Goal: Task Accomplishment & Management: Manage account settings

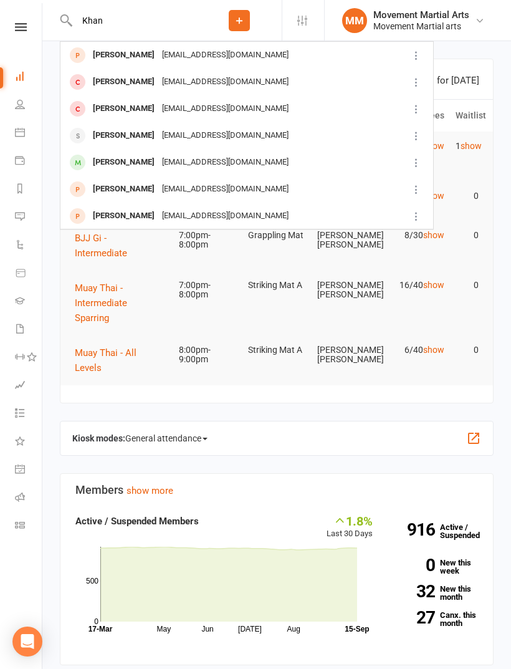
type input "Khan"
click at [142, 220] on div "[PERSON_NAME]" at bounding box center [123, 216] width 69 height 18
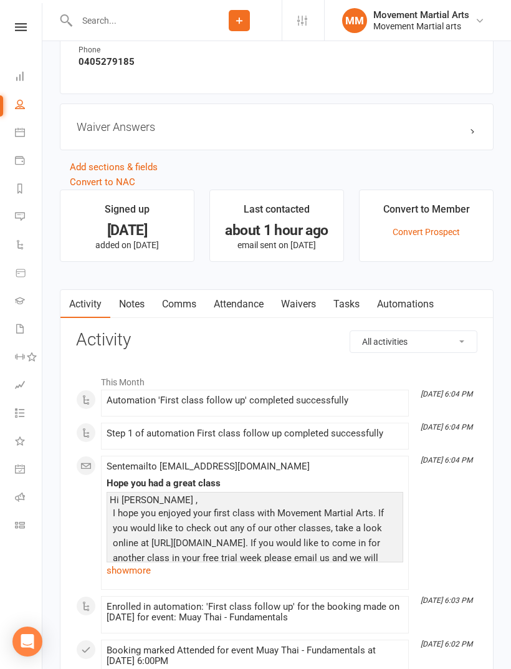
click at [306, 311] on link "Waivers" at bounding box center [298, 304] width 52 height 29
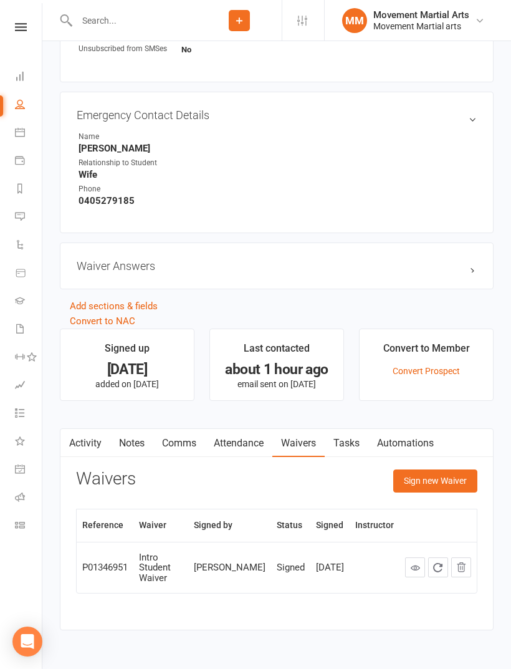
click at [445, 476] on button "Sign new Waiver" at bounding box center [435, 480] width 84 height 22
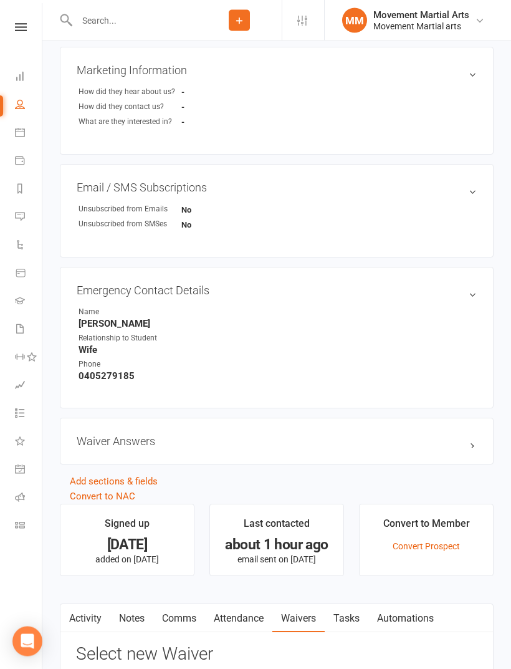
scroll to position [670, 0]
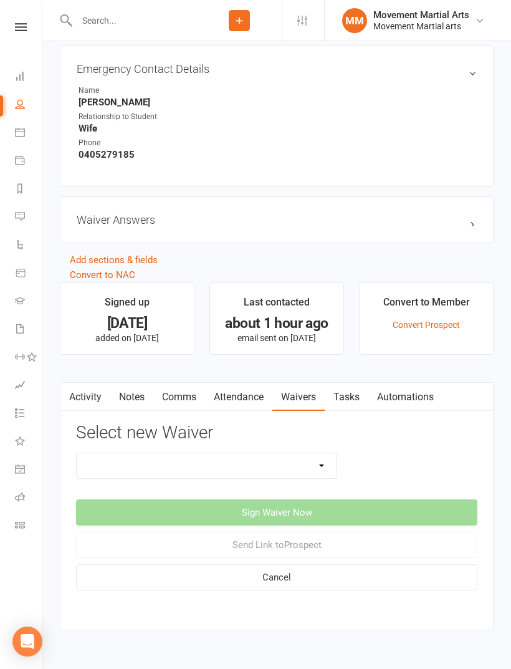
click at [300, 467] on select "Intro Student Waiver Membership Contract Membership Contract (2019) Direct Debi…" at bounding box center [207, 465] width 260 height 25
select select "13358"
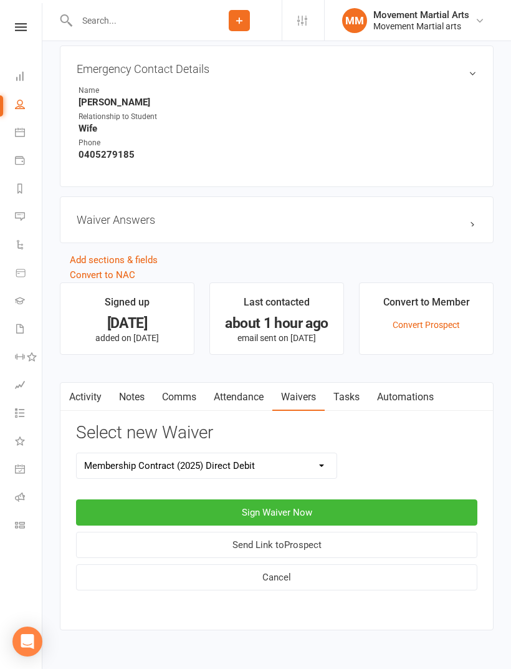
click at [334, 514] on button "Sign Waiver Now" at bounding box center [276, 512] width 401 height 26
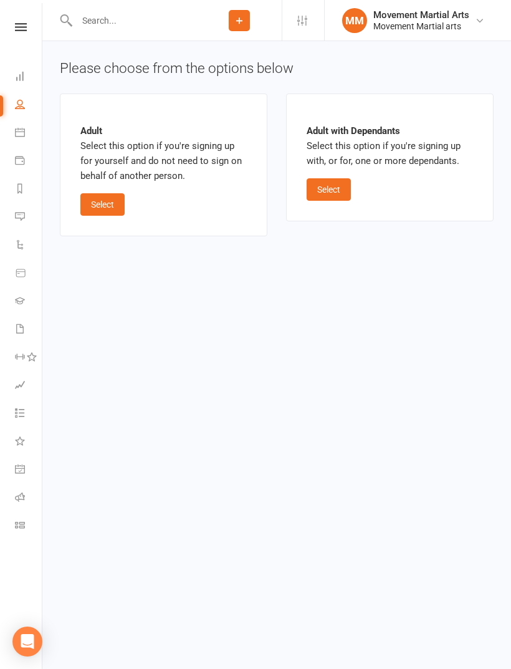
click at [110, 214] on button "Select" at bounding box center [102, 204] width 44 height 22
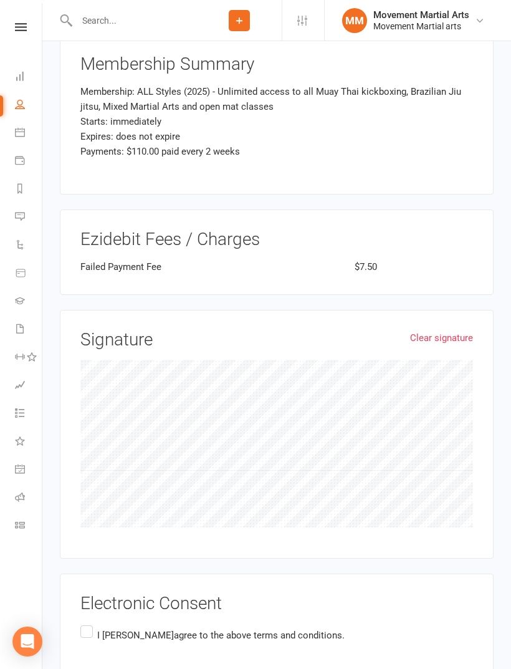
scroll to position [1292, 0]
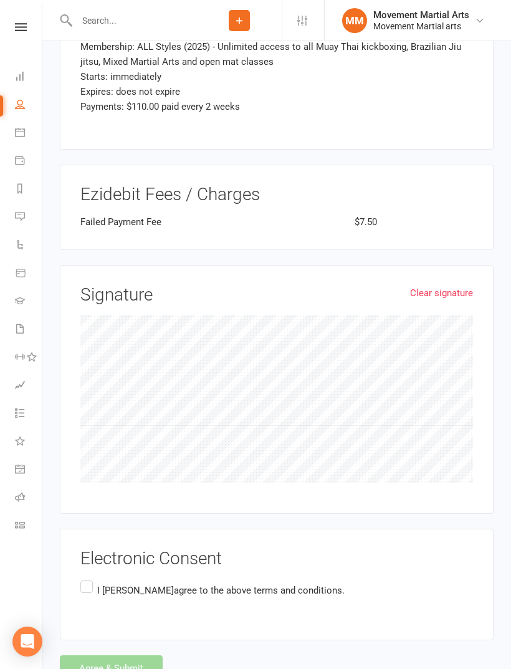
click at [216, 585] on span "agree to the above terms and conditions." at bounding box center [259, 590] width 171 height 11
click at [89, 578] on input "I [PERSON_NAME] agree to the above terms and conditions." at bounding box center [84, 578] width 8 height 0
click at [126, 655] on button "Agree & Submit" at bounding box center [111, 668] width 103 height 26
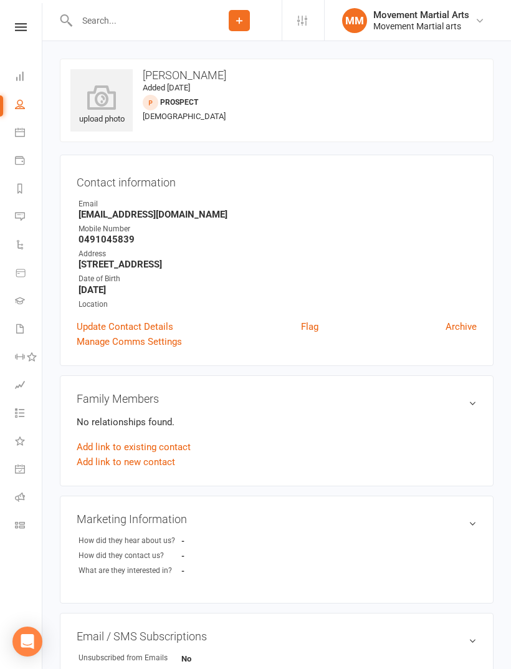
click at [140, 17] on input "text" at bounding box center [135, 20] width 124 height 17
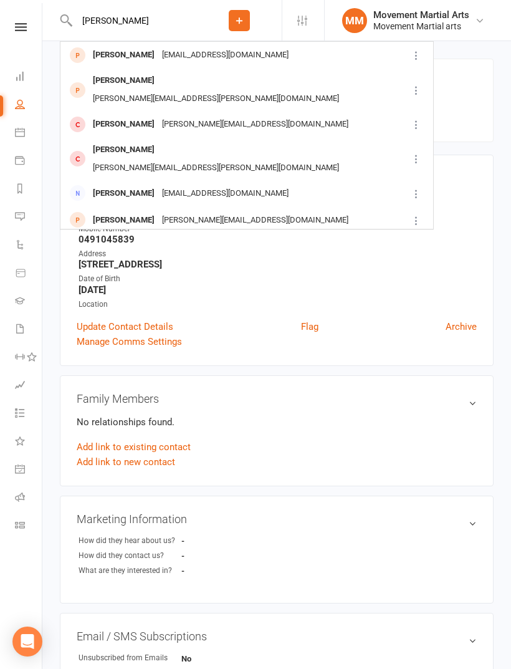
type input "[PERSON_NAME]"
click at [150, 57] on div "[PERSON_NAME]" at bounding box center [123, 55] width 69 height 18
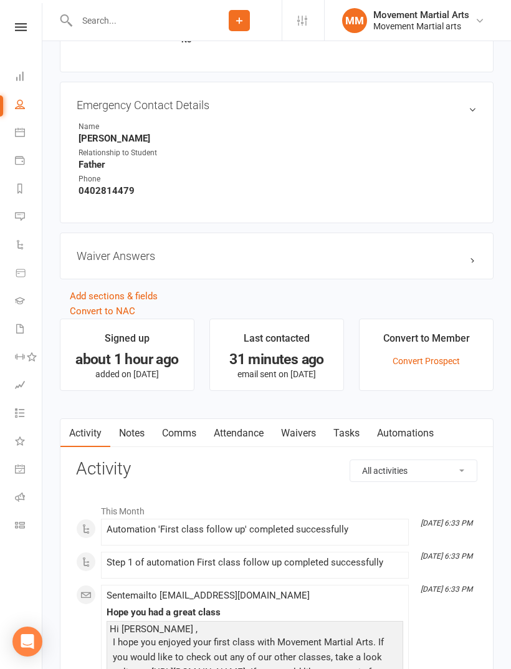
scroll to position [755, 0]
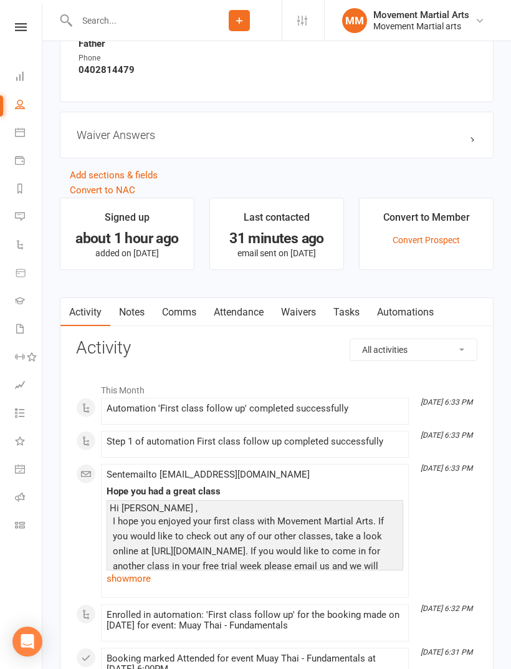
click at [305, 310] on link "Waivers" at bounding box center [298, 312] width 52 height 29
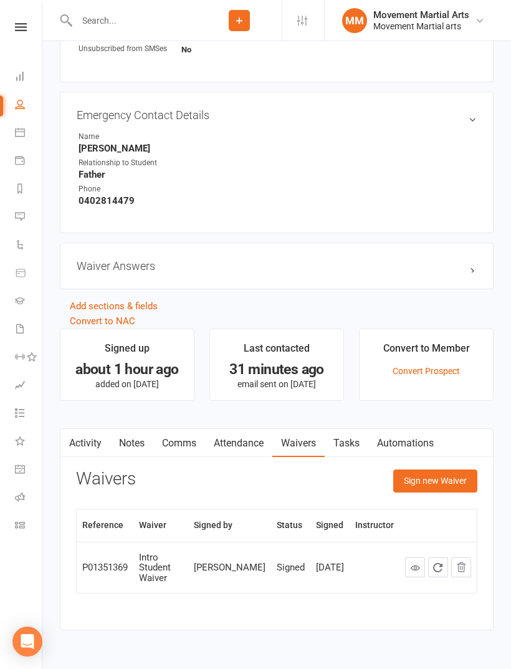
click at [446, 484] on button "Sign new Waiver" at bounding box center [435, 480] width 84 height 22
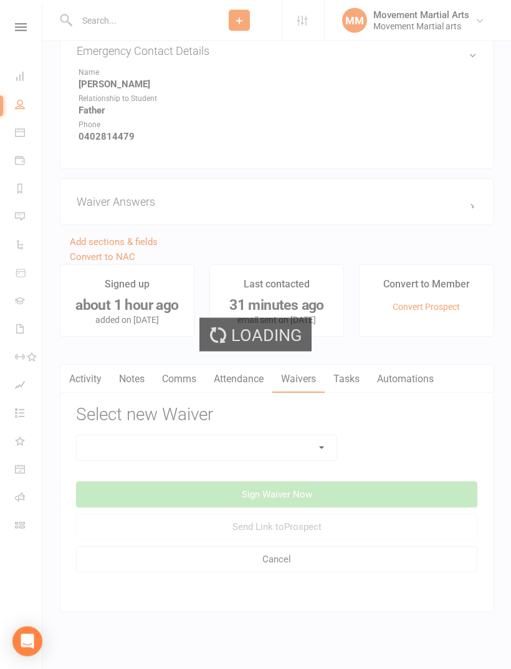
scroll to position [710, 0]
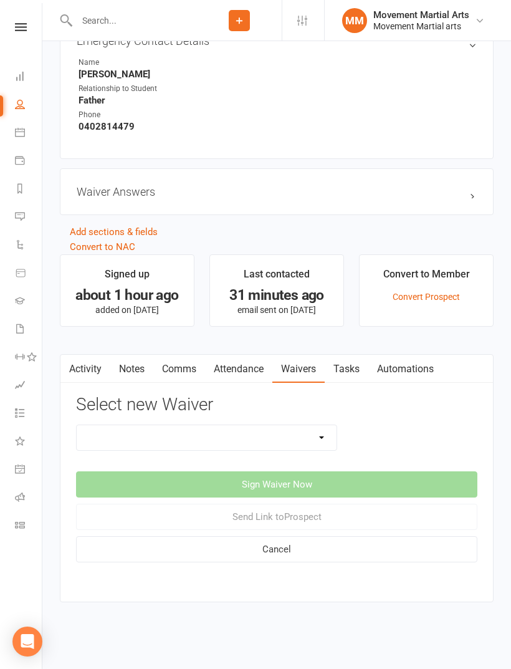
click at [222, 425] on select "Intro Student Waiver Membership Contract Membership Contract (2019) Direct Debi…" at bounding box center [207, 437] width 260 height 25
select select "13358"
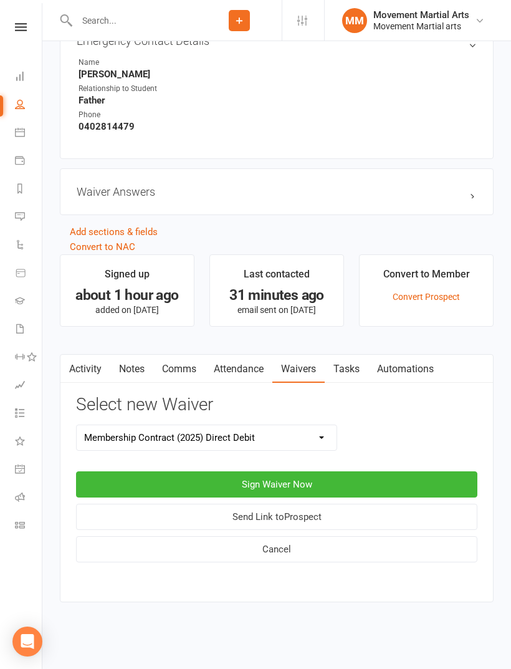
click at [349, 474] on button "Sign Waiver Now" at bounding box center [276, 484] width 401 height 26
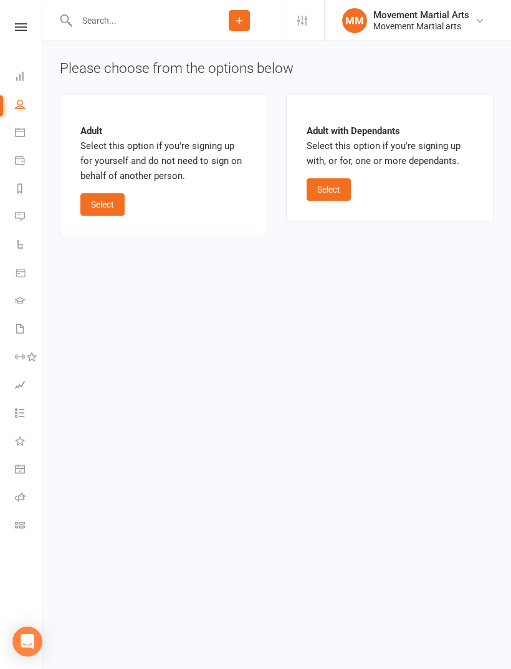
click at [105, 213] on button "Select" at bounding box center [102, 204] width 44 height 22
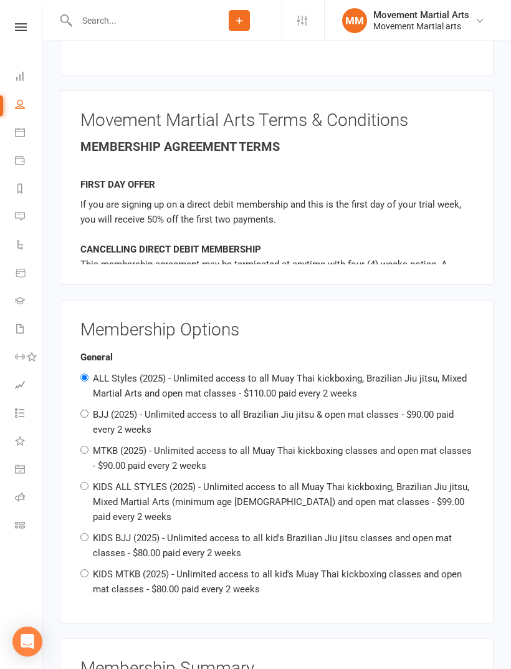
scroll to position [648, 0]
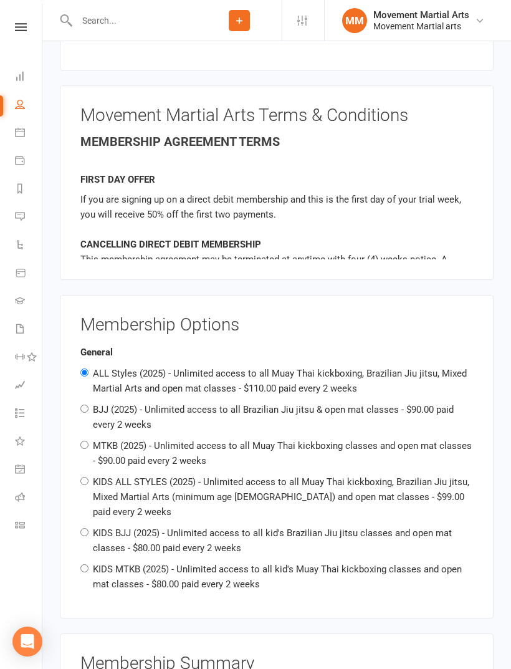
click at [238, 445] on label "MTKB (2025) - Unlimited access to all Muay Thai kickboxing classes and open mat…" at bounding box center [282, 453] width 379 height 26
click at [89, 445] on input "MTKB (2025) - Unlimited access to all Muay Thai kickboxing classes and open mat…" at bounding box center [84, 445] width 8 height 8
radio input "true"
radio input "false"
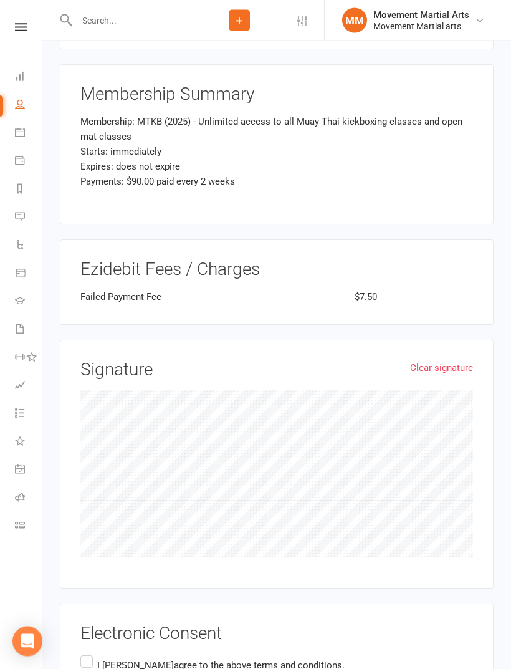
scroll to position [1292, 0]
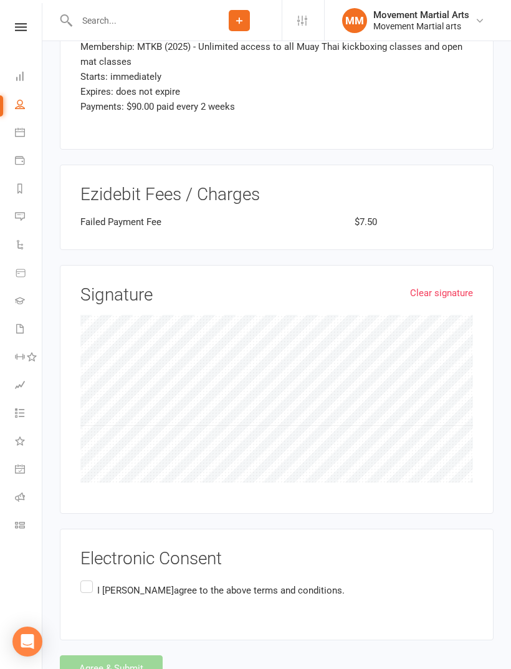
click at [97, 578] on label "I [PERSON_NAME] agree to the above terms and conditions." at bounding box center [212, 590] width 264 height 24
click at [89, 578] on input "I [PERSON_NAME] agree to the above terms and conditions." at bounding box center [84, 578] width 8 height 0
click at [110, 655] on button "Agree & Submit" at bounding box center [111, 668] width 103 height 26
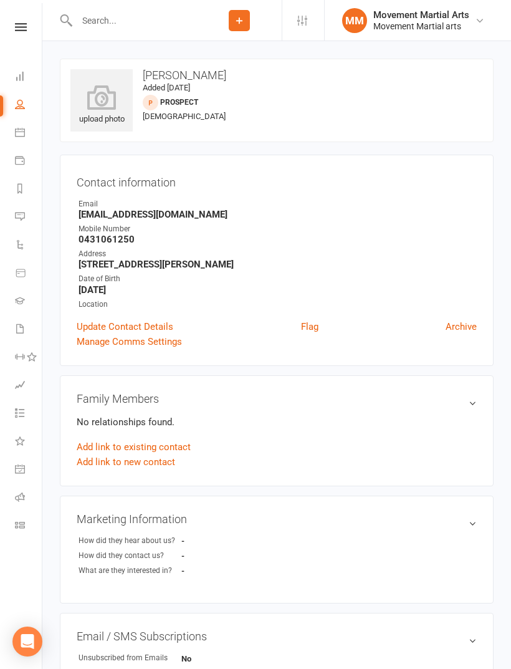
click at [17, 82] on link "Dashboard" at bounding box center [29, 78] width 28 height 28
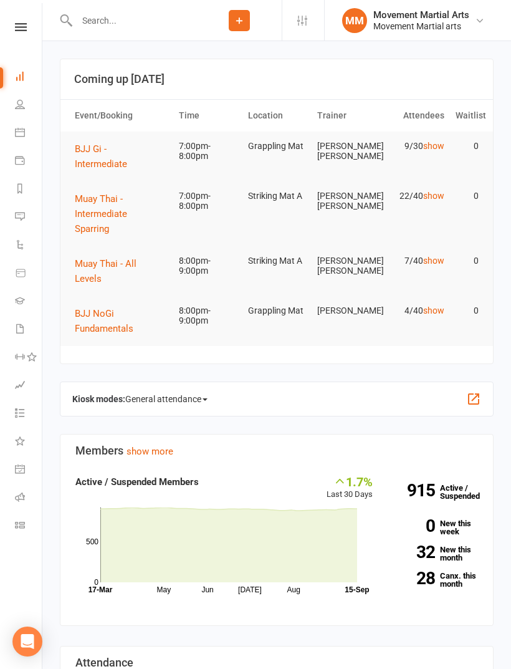
click at [148, 154] on button "BJJ Gi - Intermediate" at bounding box center [121, 157] width 93 height 30
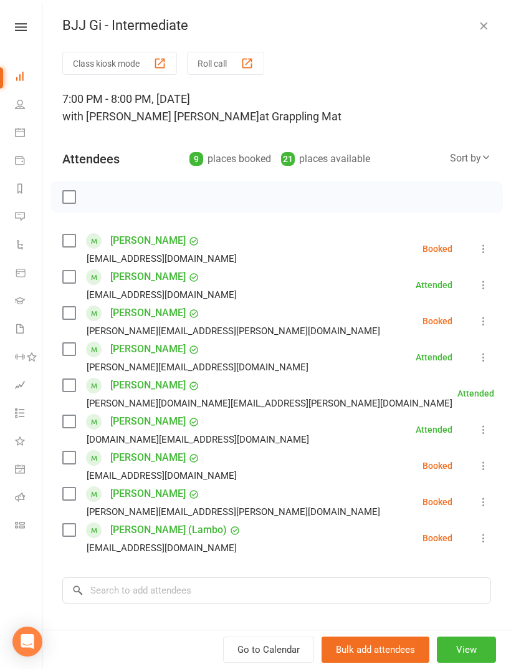
click at [69, 281] on label at bounding box center [68, 277] width 12 height 12
click at [154, 578] on input "search" at bounding box center [276, 590] width 429 height 26
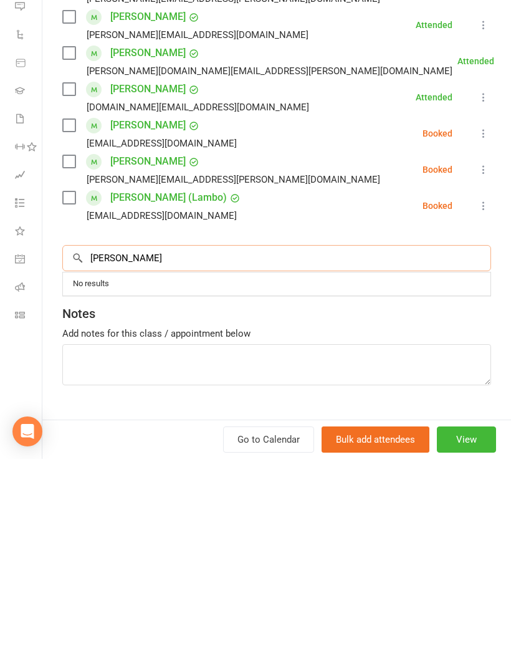
scroll to position [125, 0]
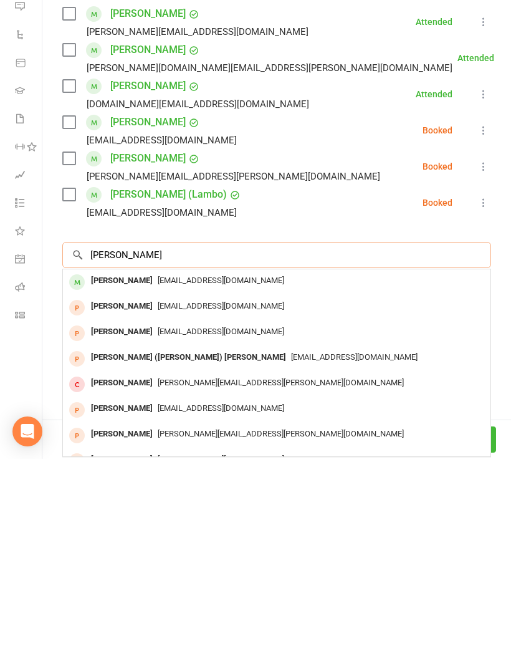
type input "[PERSON_NAME]"
click at [218, 482] on div "[EMAIL_ADDRESS][DOMAIN_NAME]" at bounding box center [277, 491] width 418 height 18
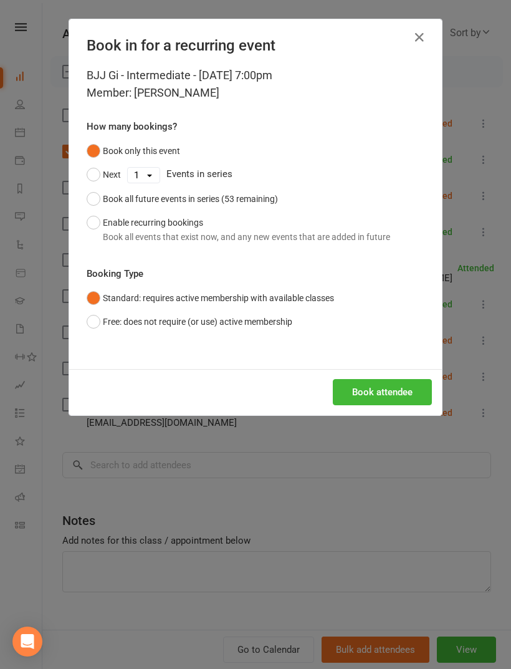
click at [402, 400] on button "Book attendee" at bounding box center [382, 392] width 99 height 26
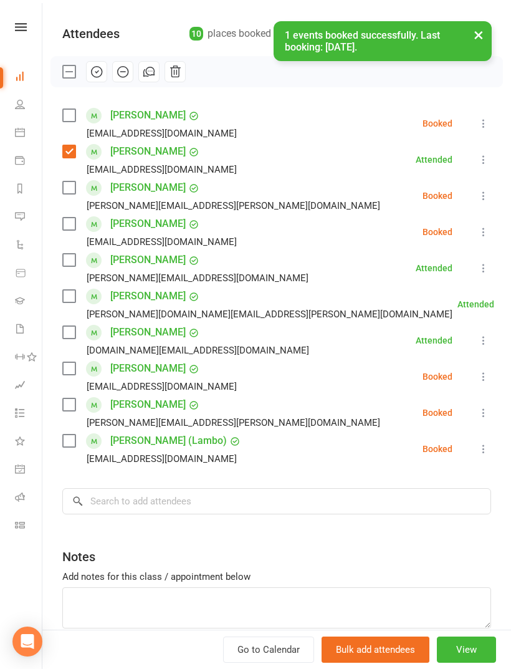
click at [72, 222] on label at bounding box center [68, 224] width 12 height 12
click at [72, 266] on label at bounding box center [68, 260] width 12 height 12
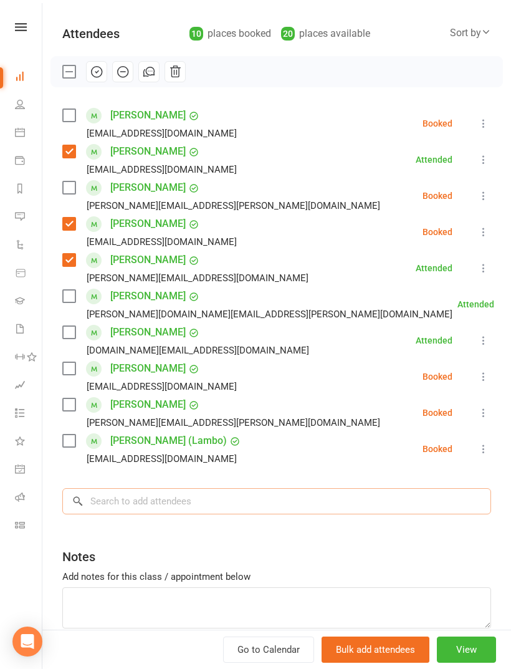
click at [184, 512] on input "search" at bounding box center [276, 501] width 429 height 26
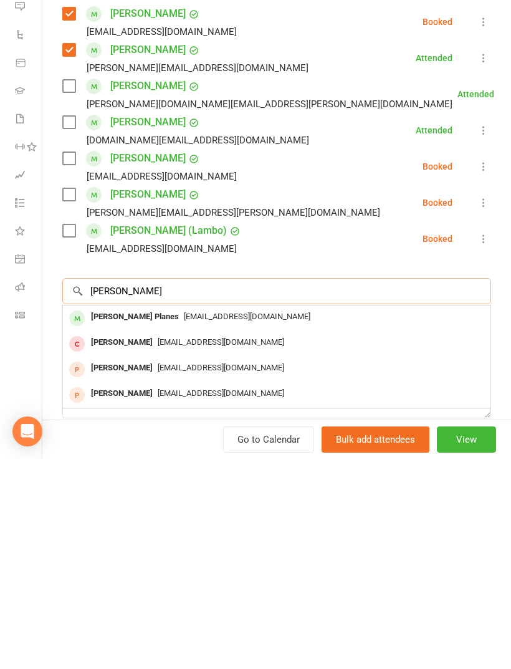
type input "[PERSON_NAME]"
click at [194, 522] on span "[EMAIL_ADDRESS][DOMAIN_NAME]" at bounding box center [247, 526] width 127 height 9
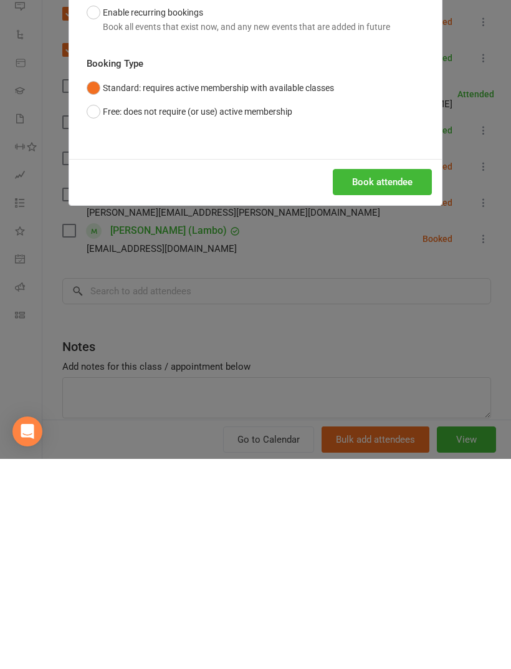
scroll to position [634, 0]
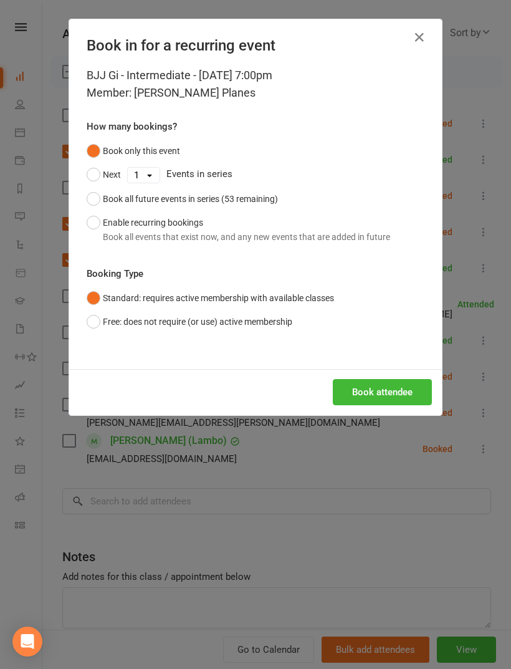
click at [419, 394] on button "Book attendee" at bounding box center [382, 392] width 99 height 26
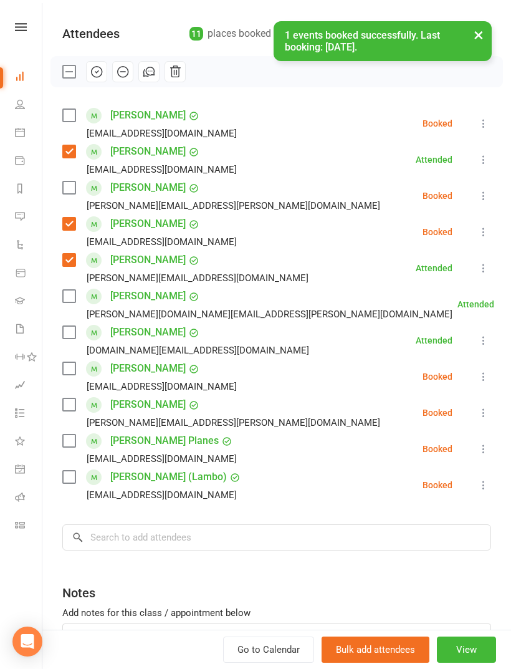
click at [69, 447] on label at bounding box center [68, 441] width 12 height 12
click at [220, 544] on input "search" at bounding box center [276, 537] width 429 height 26
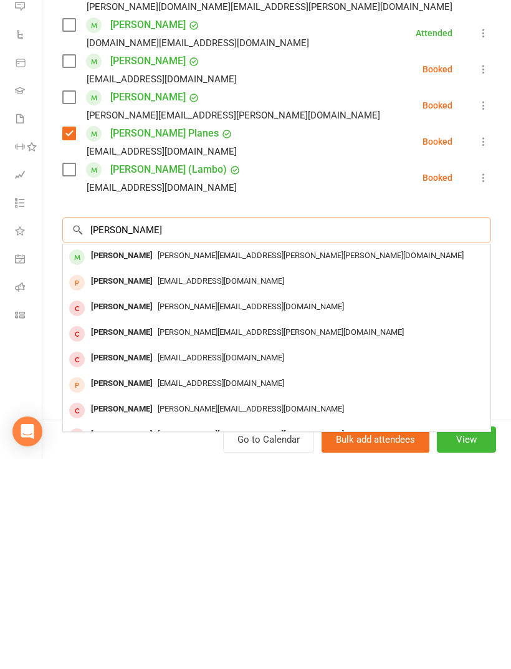
scroll to position [223, 0]
type input "[PERSON_NAME]"
click at [178, 461] on span "[PERSON_NAME][EMAIL_ADDRESS][PERSON_NAME][PERSON_NAME][DOMAIN_NAME]" at bounding box center [311, 465] width 306 height 9
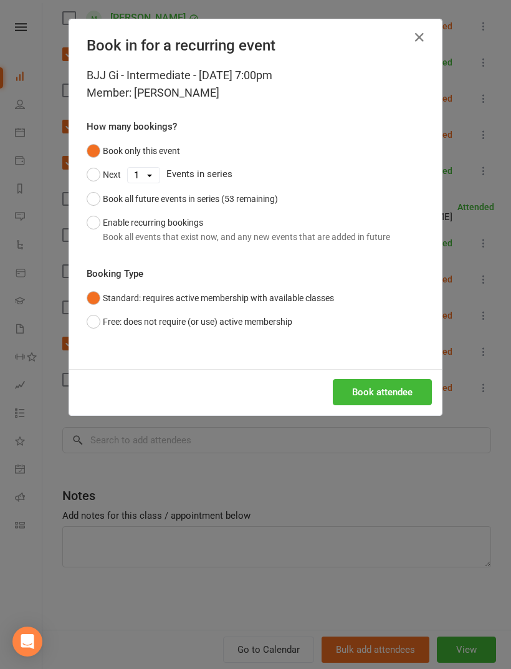
click at [382, 397] on button "Book attendee" at bounding box center [382, 392] width 99 height 26
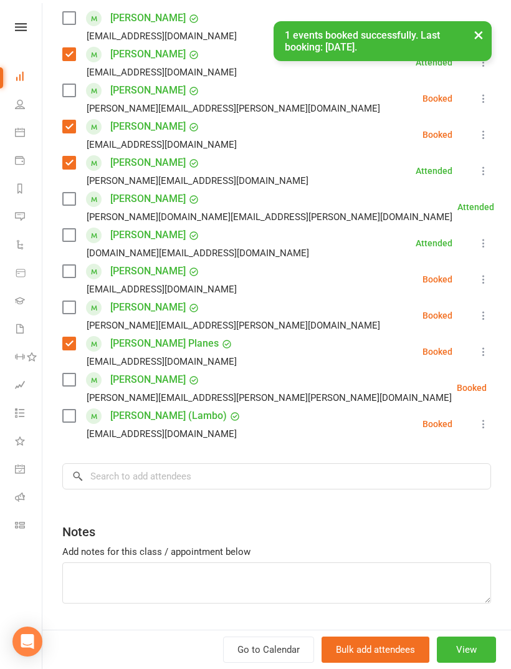
click at [63, 377] on label at bounding box center [68, 379] width 12 height 12
click at [195, 476] on input "search" at bounding box center [276, 476] width 429 height 26
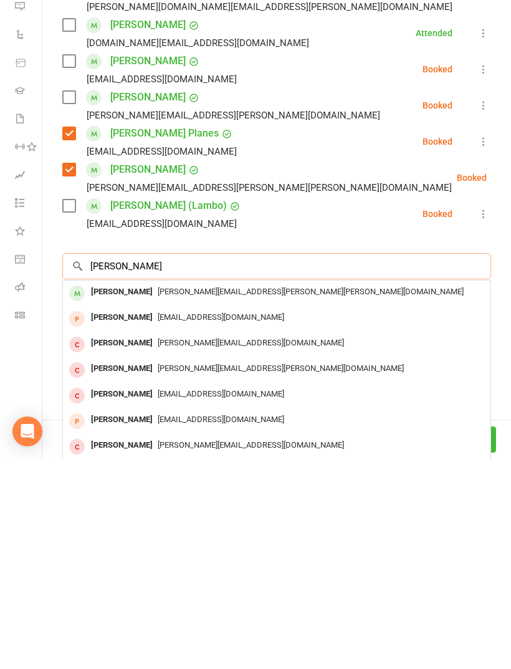
scroll to position [980, 0]
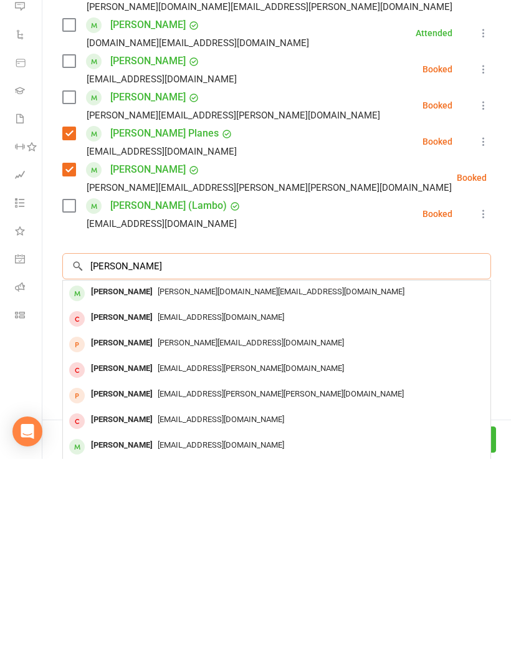
type input "[PERSON_NAME]"
click at [234, 497] on span "[PERSON_NAME][DOMAIN_NAME][EMAIL_ADDRESS][DOMAIN_NAME]" at bounding box center [281, 501] width 247 height 9
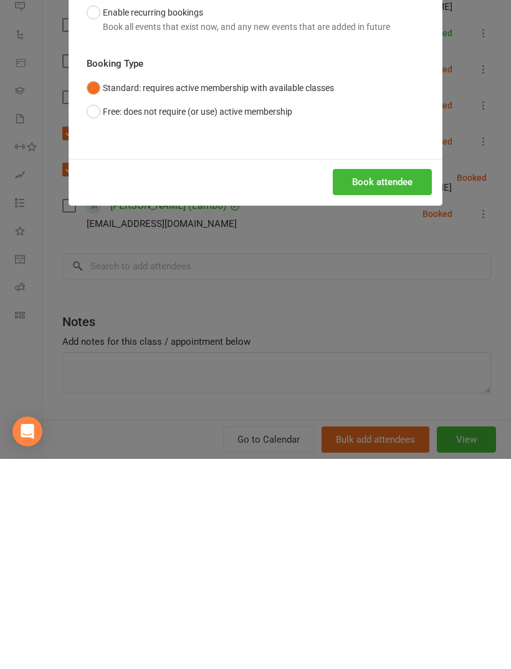
scroll to position [1190, 0]
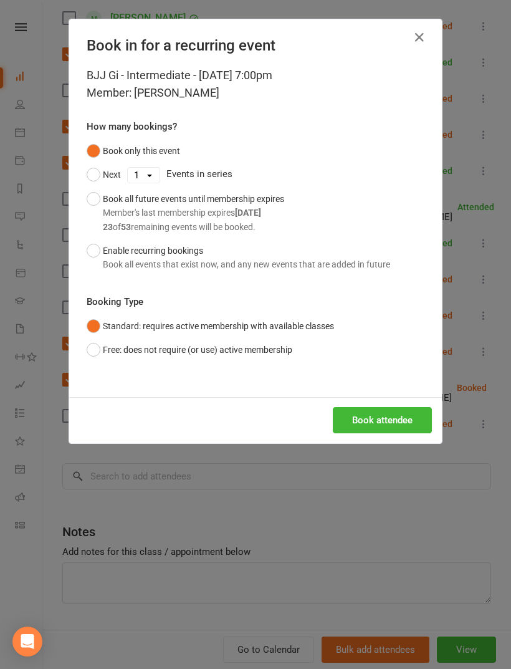
click at [393, 407] on button "Book attendee" at bounding box center [382, 420] width 99 height 26
click at [391, 420] on li "[PERSON_NAME] (Lambo) [EMAIL_ADDRESS][DOMAIN_NAME] Booked More info Remove Chec…" at bounding box center [276, 424] width 429 height 36
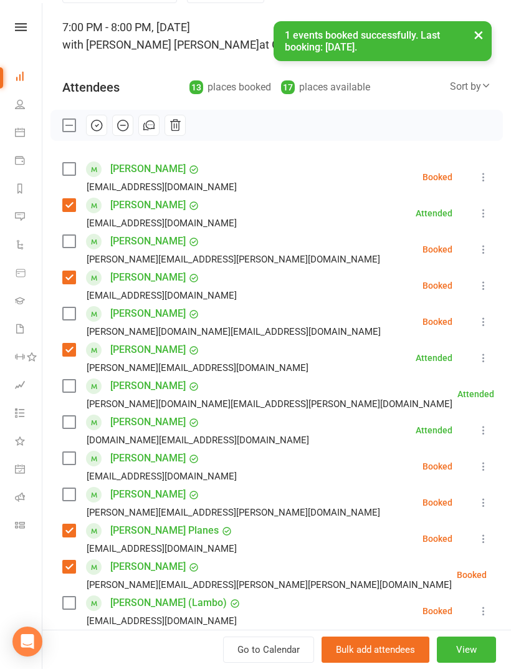
scroll to position [70, 0]
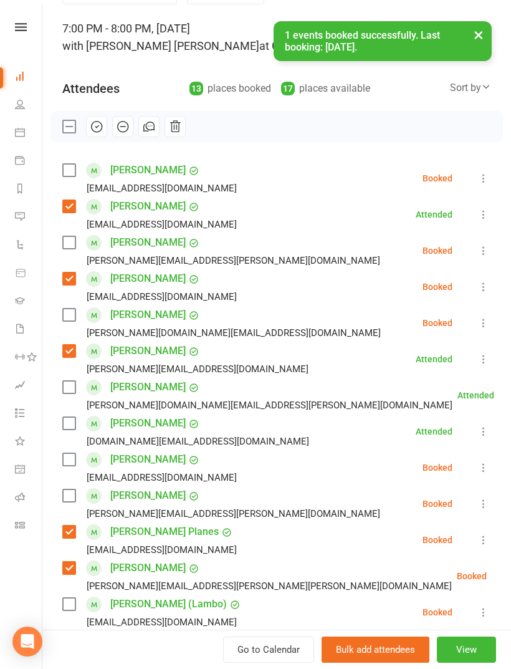
click at [69, 315] on label at bounding box center [68, 315] width 12 height 12
click at [487, 179] on icon at bounding box center [484, 178] width 12 height 12
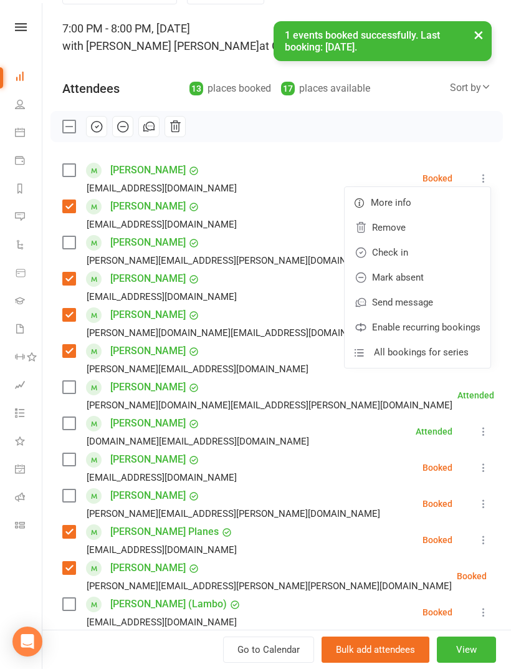
click at [445, 226] on link "Remove" at bounding box center [418, 227] width 146 height 25
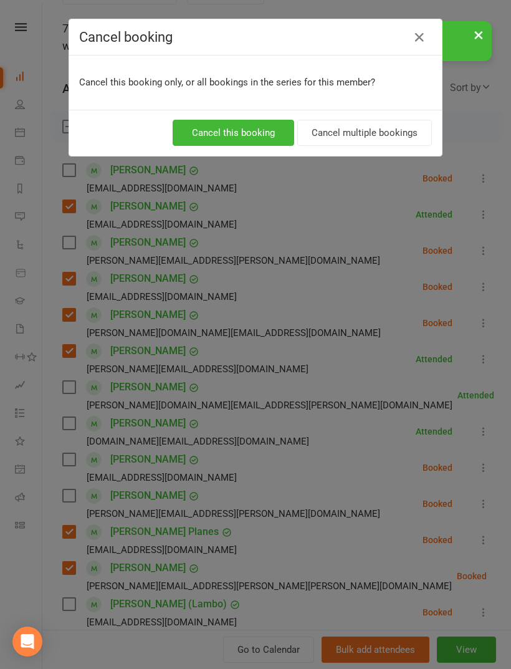
click at [257, 142] on button "Cancel this booking" at bounding box center [234, 133] width 122 height 26
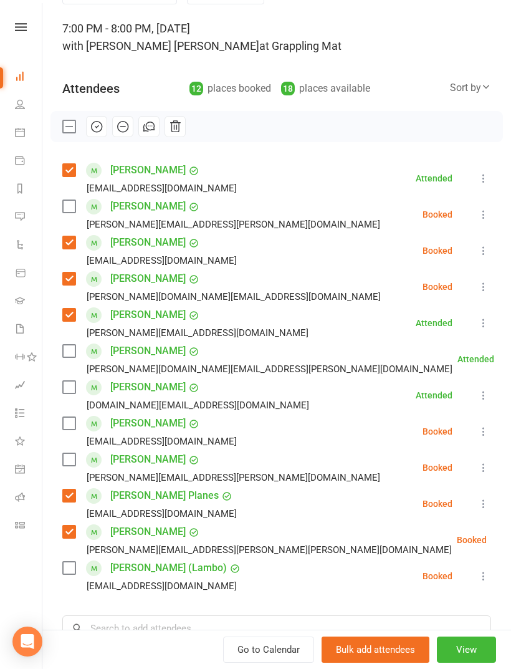
click at [68, 349] on label at bounding box center [68, 351] width 12 height 12
click at [69, 572] on label at bounding box center [68, 568] width 12 height 12
click at [72, 386] on label at bounding box center [68, 387] width 12 height 12
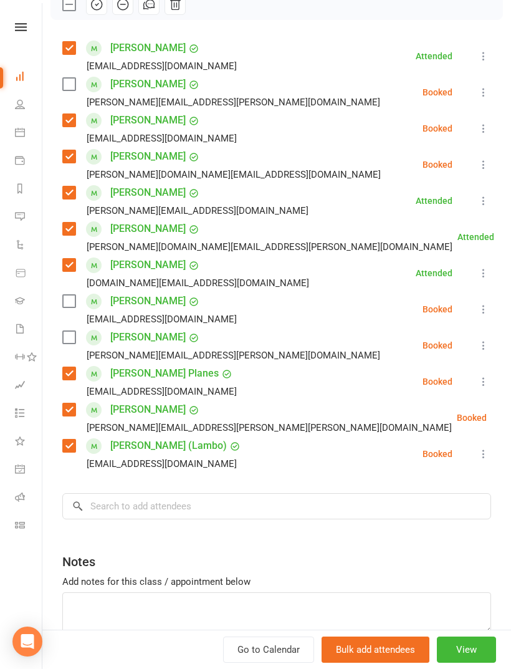
scroll to position [214, 0]
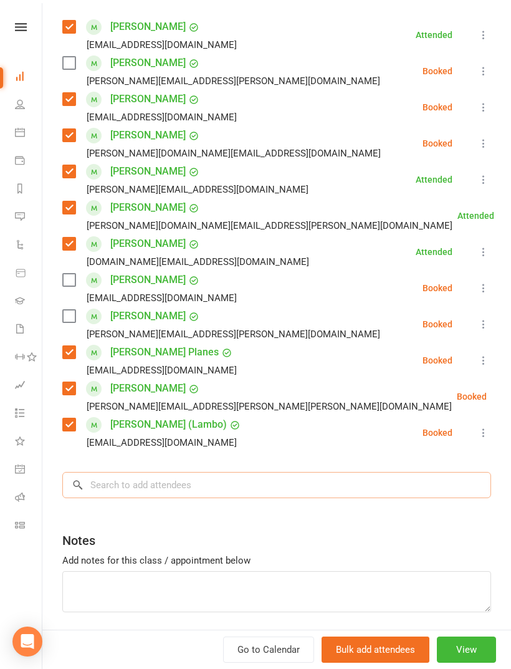
click at [226, 498] on input "search" at bounding box center [276, 485] width 429 height 26
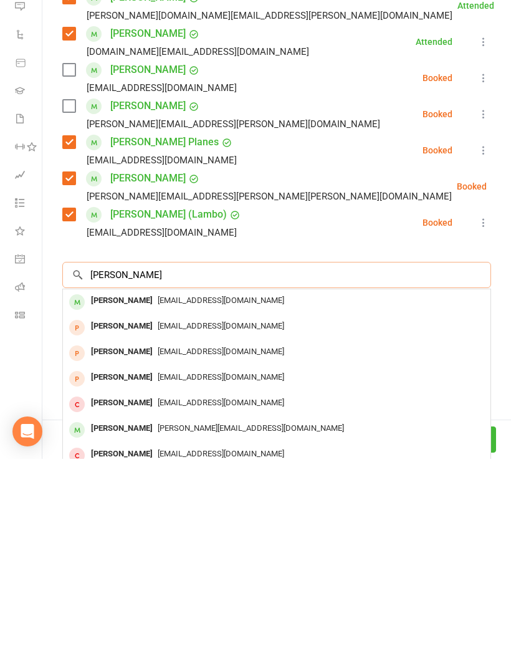
type input "[PERSON_NAME]"
click at [185, 506] on span "[EMAIL_ADDRESS][DOMAIN_NAME]" at bounding box center [221, 510] width 127 height 9
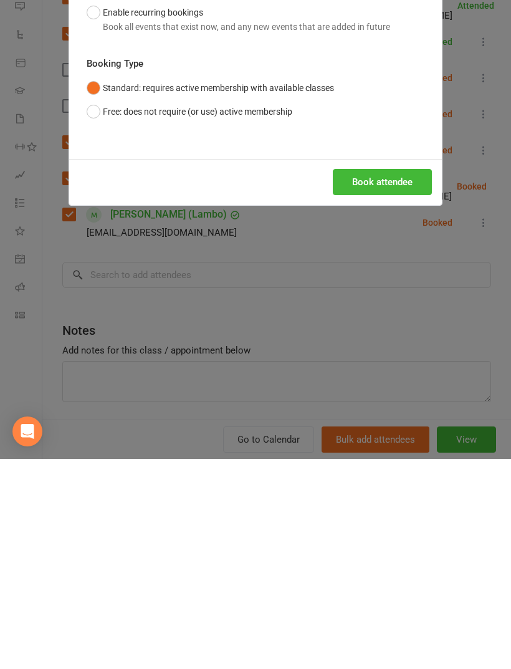
scroll to position [1446, 0]
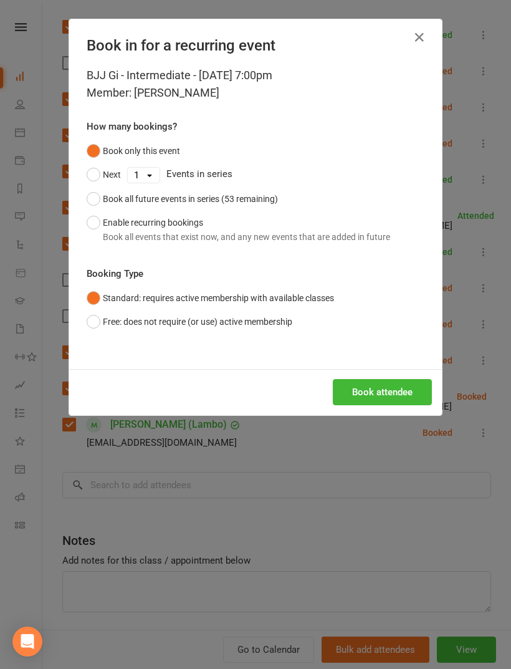
click at [383, 401] on button "Book attendee" at bounding box center [382, 392] width 99 height 26
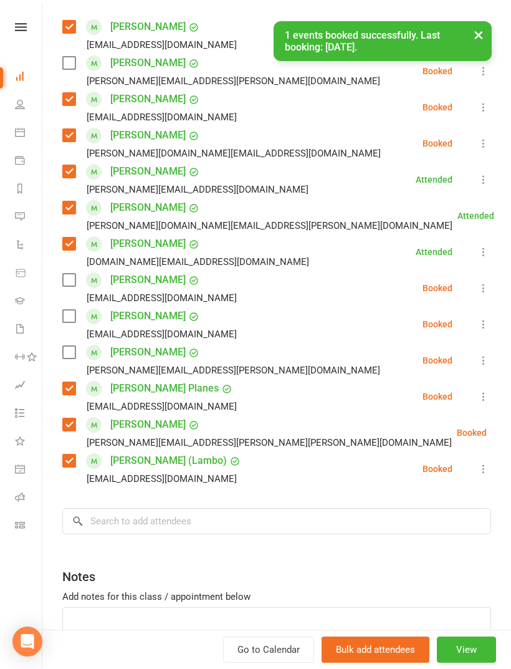
click at [74, 276] on label at bounding box center [68, 280] width 12 height 12
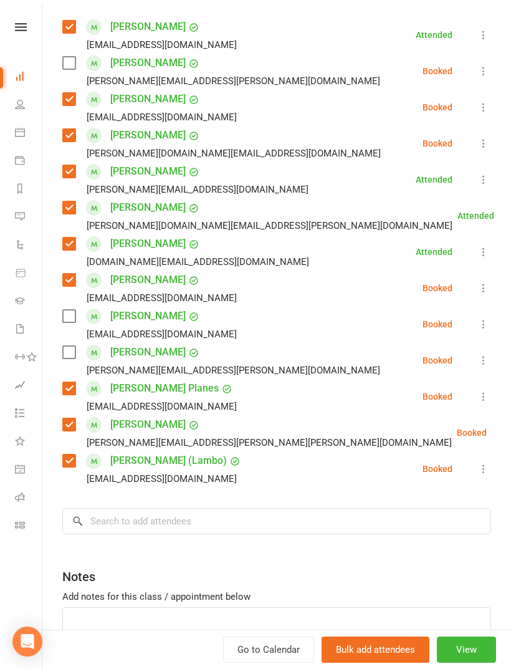
click at [66, 354] on label at bounding box center [68, 352] width 12 height 12
click at [151, 529] on input "search" at bounding box center [276, 521] width 429 height 26
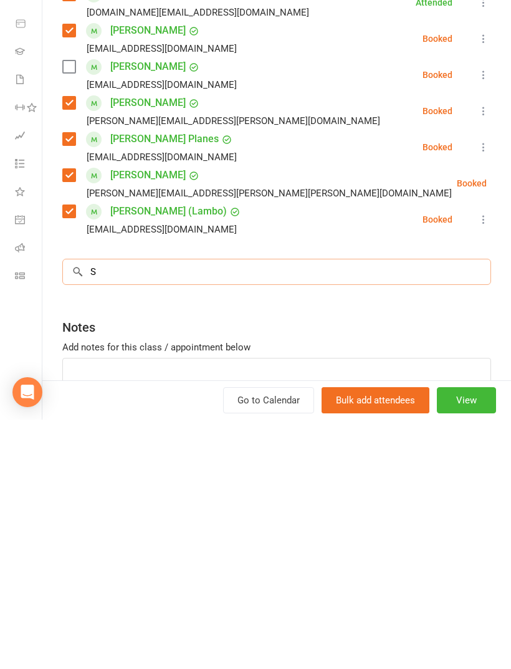
scroll to position [1486, 0]
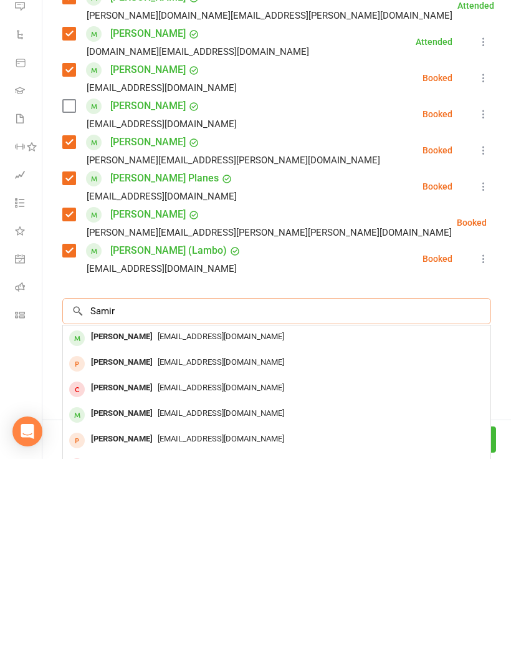
type input "Samir"
click at [186, 542] on span "[EMAIL_ADDRESS][DOMAIN_NAME]" at bounding box center [221, 546] width 127 height 9
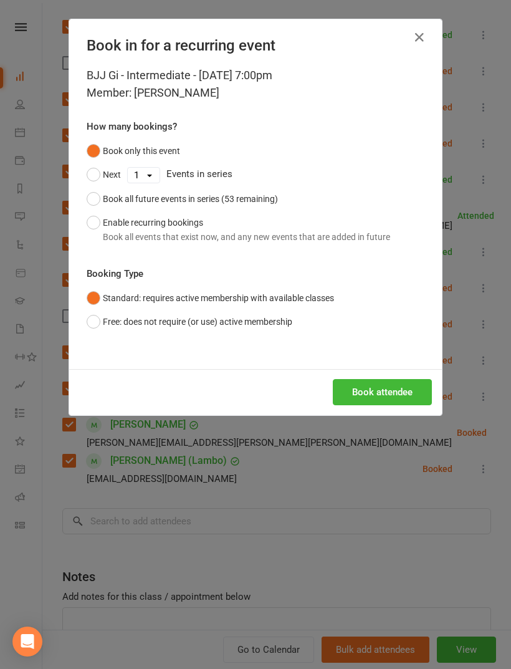
click at [374, 390] on button "Book attendee" at bounding box center [382, 392] width 99 height 26
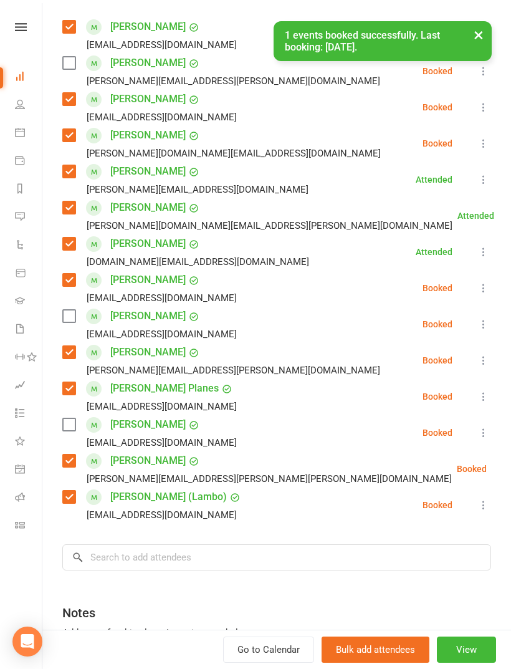
click at [60, 430] on div "Class kiosk mode Roll call 7:00 PM - 8:00 PM, [DATE] with [PERSON_NAME] [PERSON…" at bounding box center [276, 292] width 469 height 909
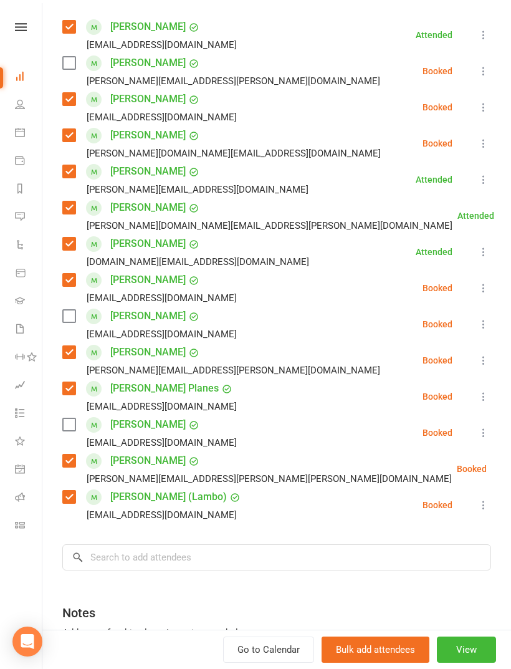
click at [58, 431] on div "Class kiosk mode Roll call 7:00 PM - 8:00 PM, [DATE] with [PERSON_NAME] [PERSON…" at bounding box center [276, 292] width 469 height 909
click at [65, 427] on label at bounding box center [68, 424] width 12 height 12
click at [489, 324] on icon at bounding box center [484, 324] width 12 height 12
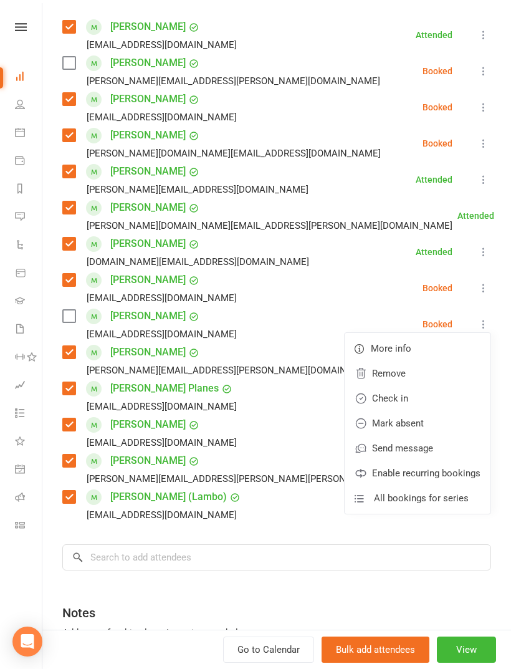
click at [420, 370] on link "Remove" at bounding box center [418, 373] width 146 height 25
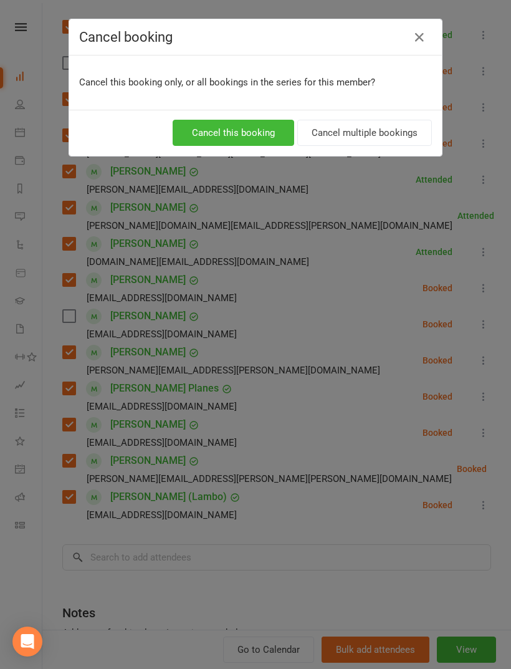
click at [277, 135] on button "Cancel this booking" at bounding box center [234, 133] width 122 height 26
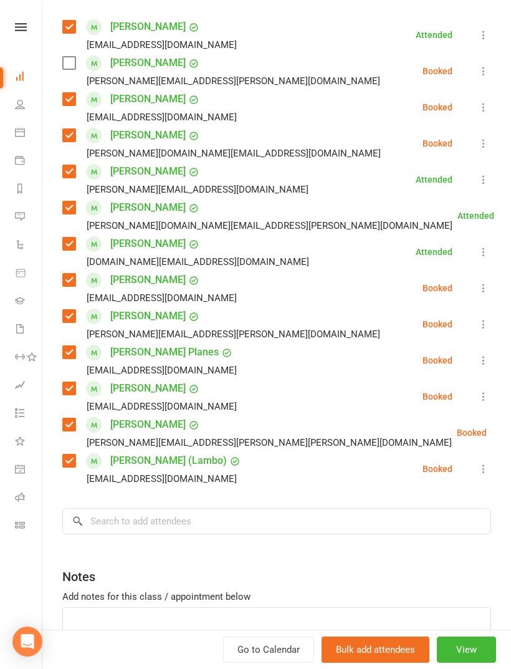
click at [481, 72] on icon at bounding box center [484, 71] width 12 height 12
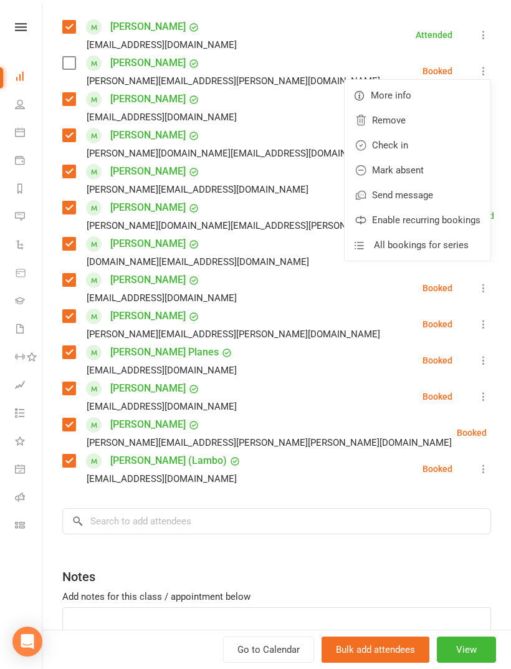
click at [403, 125] on link "Remove" at bounding box center [418, 120] width 146 height 25
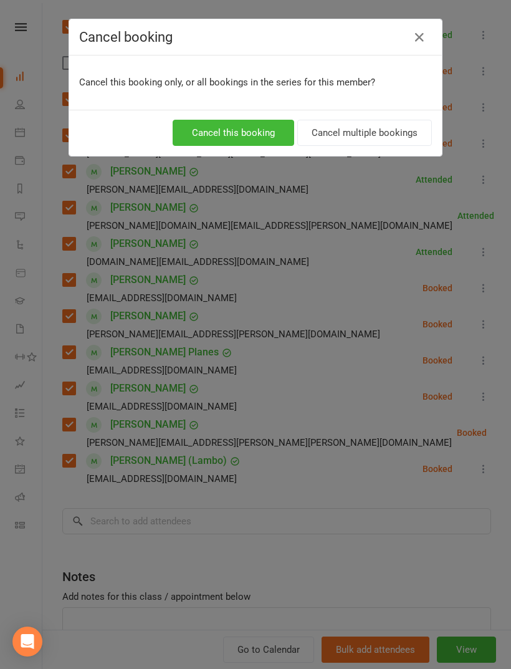
click at [231, 133] on button "Cancel this booking" at bounding box center [234, 133] width 122 height 26
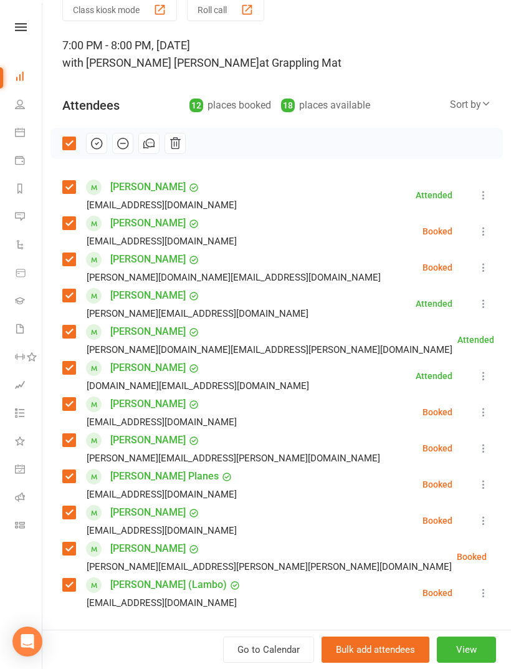
scroll to position [50, 0]
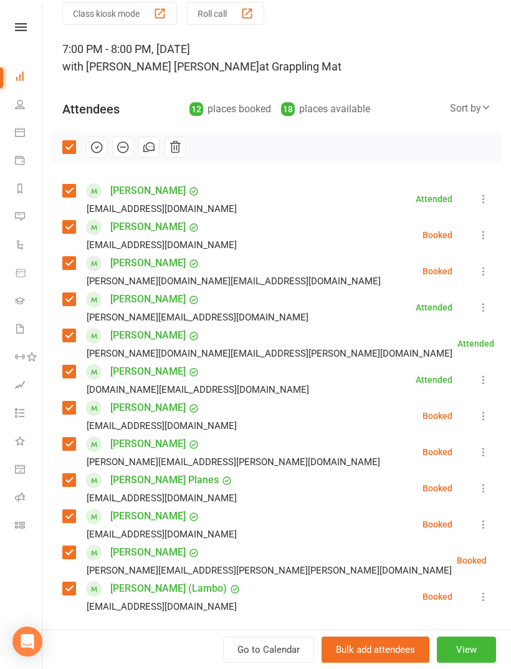
click at [101, 144] on icon "button" at bounding box center [97, 147] width 11 height 11
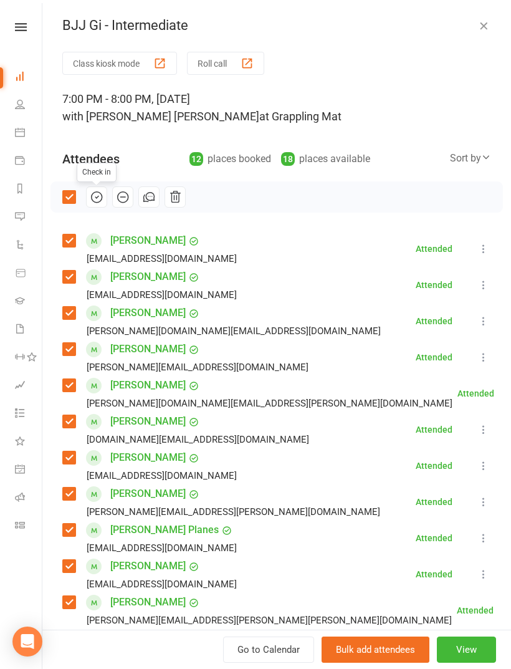
scroll to position [-1, 0]
click at [489, 24] on icon "button" at bounding box center [484, 25] width 12 height 12
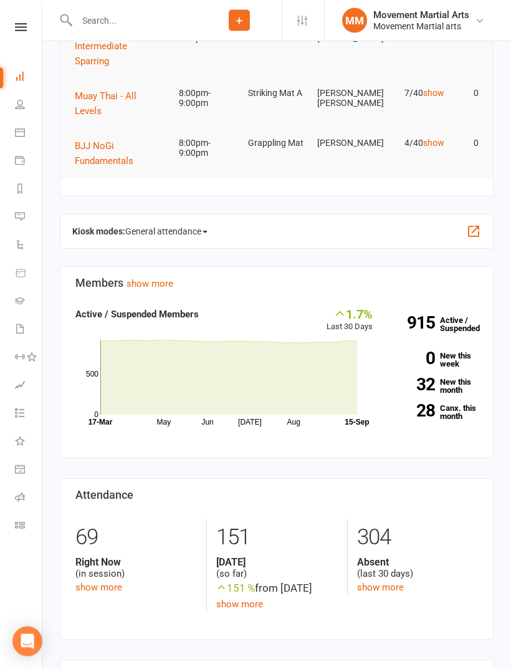
scroll to position [0, 0]
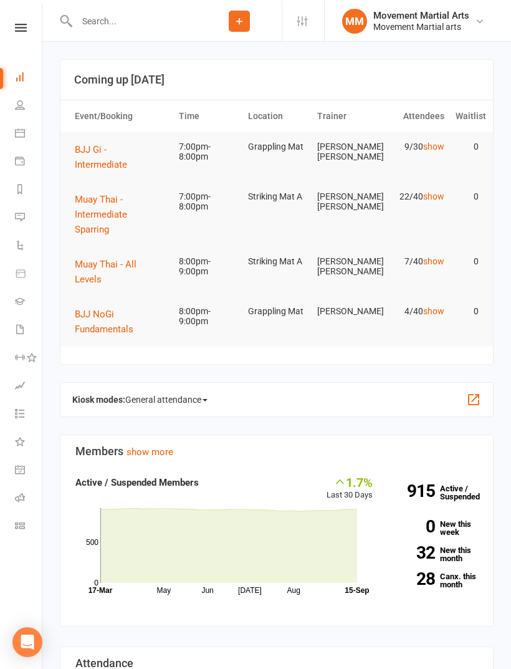
click at [127, 198] on span "Muay Thai - Intermediate Sparring" at bounding box center [101, 213] width 52 height 41
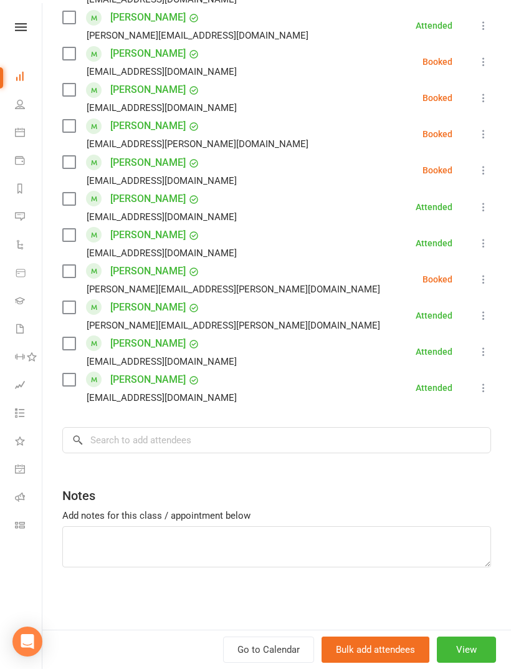
scroll to position [621, 0]
click at [60, 373] on div "Class kiosk mode Roll call 7:00 PM - 8:00 PM, [DATE] with [PERSON_NAME] [PERSON…" at bounding box center [276, 30] width 469 height 1199
click at [72, 377] on label at bounding box center [68, 379] width 12 height 12
click at [219, 446] on input "search" at bounding box center [276, 440] width 429 height 26
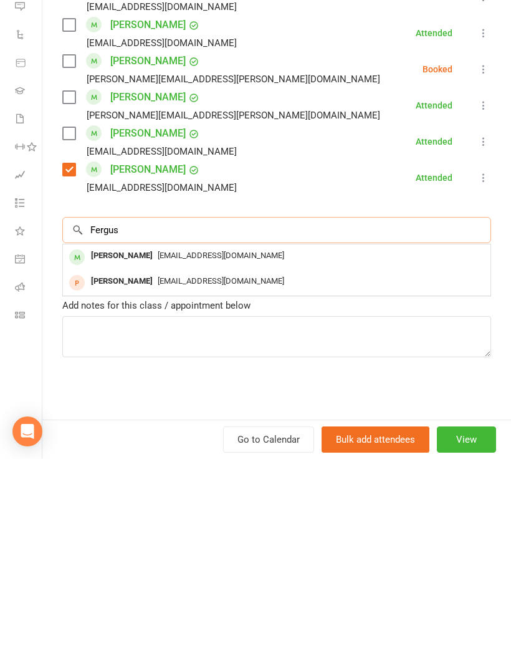
type input "Fergus"
click at [198, 461] on span "[EMAIL_ADDRESS][DOMAIN_NAME]" at bounding box center [221, 465] width 127 height 9
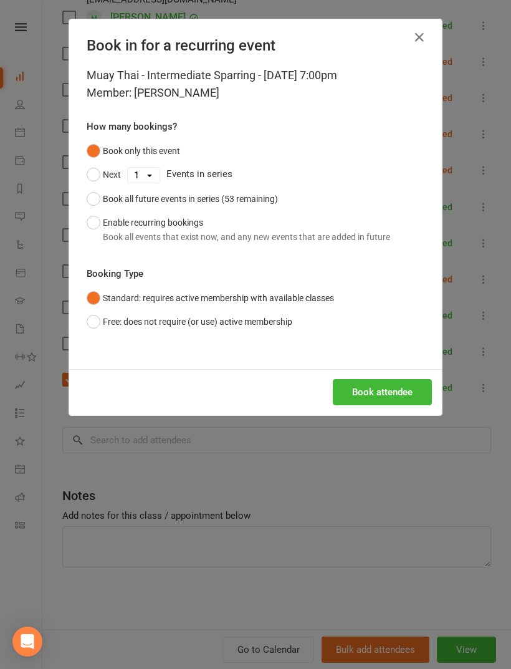
click at [386, 394] on button "Book attendee" at bounding box center [382, 392] width 99 height 26
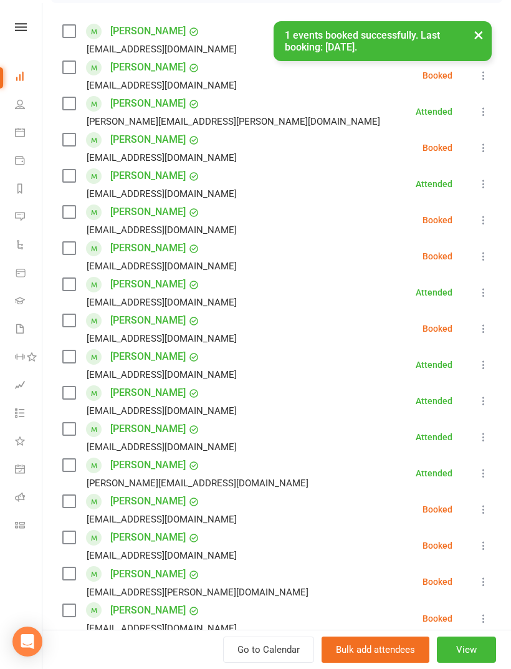
scroll to position [210, 0]
click at [72, 326] on label at bounding box center [68, 320] width 12 height 12
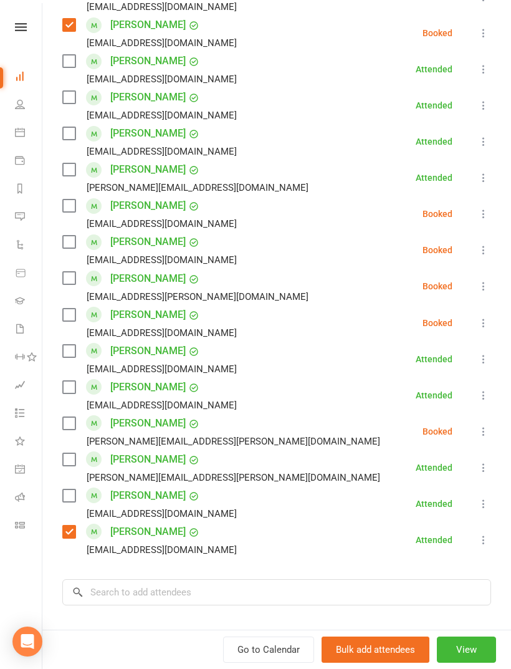
scroll to position [581, 0]
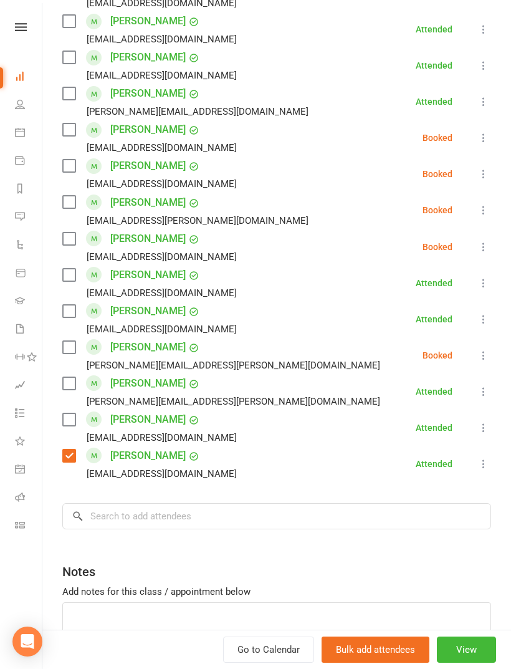
click at [69, 382] on label at bounding box center [68, 383] width 12 height 12
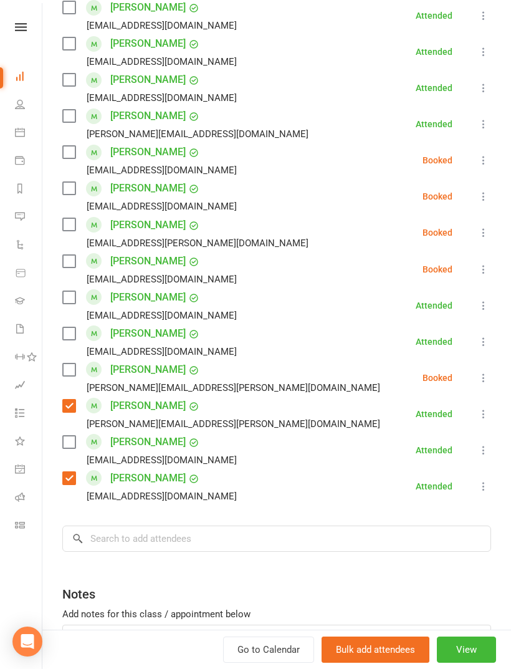
scroll to position [558, 0]
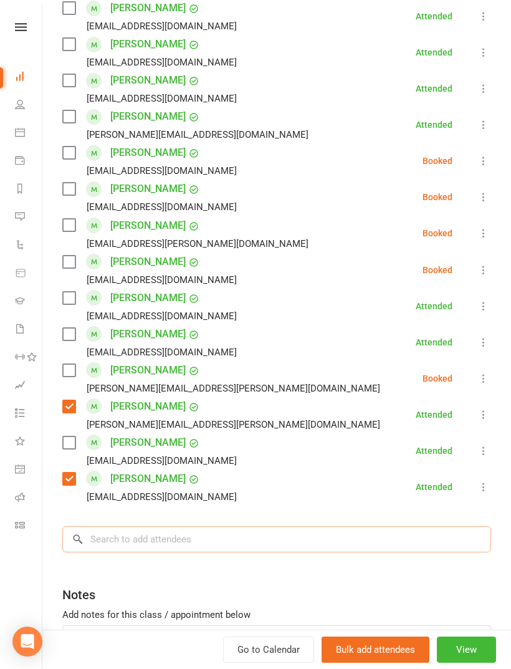
click at [219, 540] on input "search" at bounding box center [276, 539] width 429 height 26
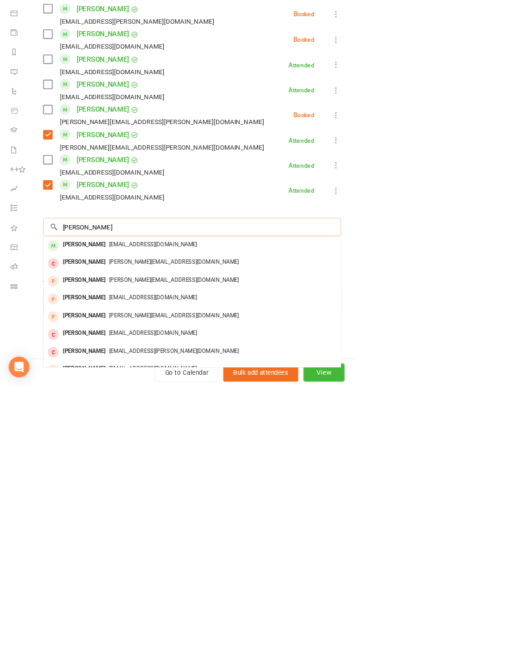
scroll to position [371, 0]
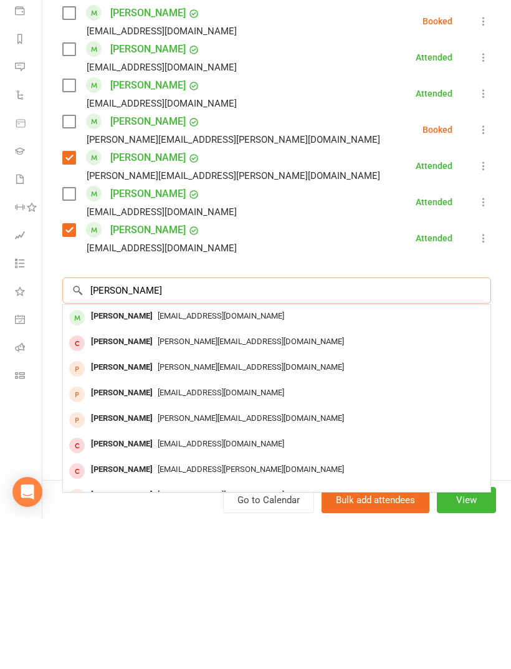
type input "[PERSON_NAME]"
click at [212, 461] on span "[EMAIL_ADDRESS][DOMAIN_NAME]" at bounding box center [221, 465] width 127 height 9
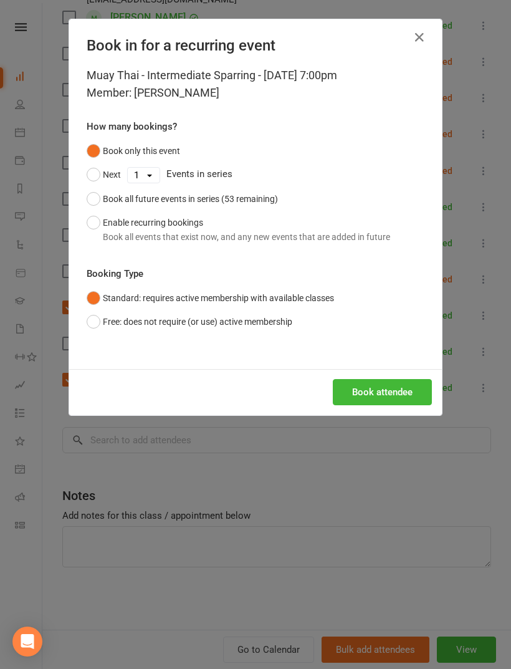
click at [398, 424] on div "Book in for a recurring event Muay Thai - Intermediate Sparring - [DATE] 7:00pm…" at bounding box center [255, 334] width 511 height 669
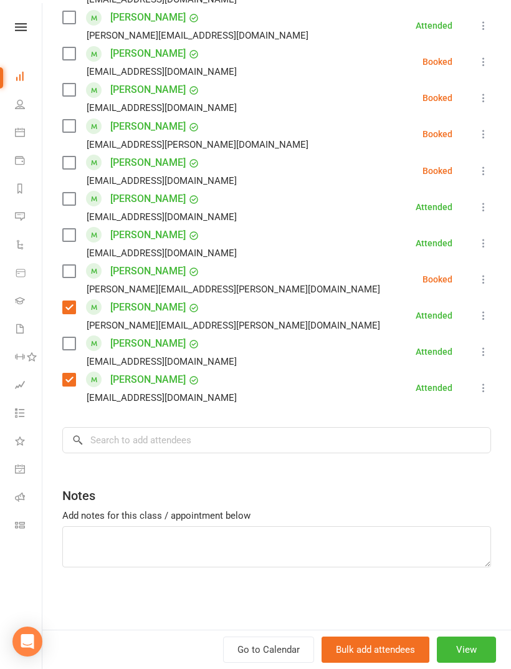
click at [410, 390] on li "[PERSON_NAME] [EMAIL_ADDRESS][DOMAIN_NAME] Attended More info Remove Mark absen…" at bounding box center [276, 388] width 429 height 36
click at [234, 440] on input "search" at bounding box center [276, 440] width 429 height 26
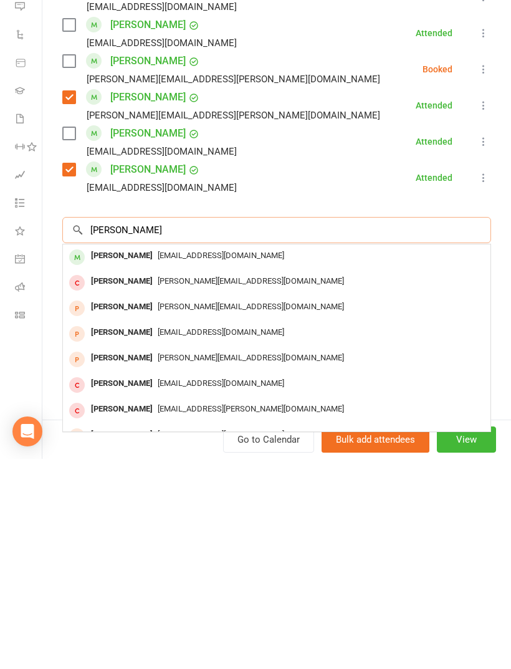
type input "[PERSON_NAME]"
click at [166, 486] on span "[PERSON_NAME][EMAIL_ADDRESS][DOMAIN_NAME]" at bounding box center [251, 490] width 186 height 9
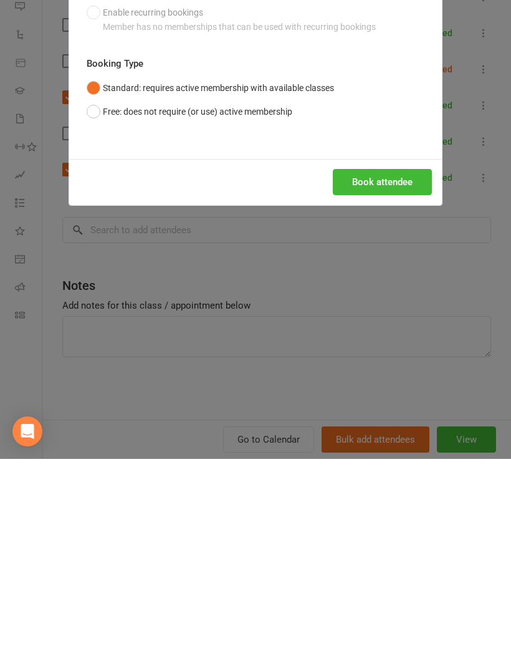
scroll to position [731, 0]
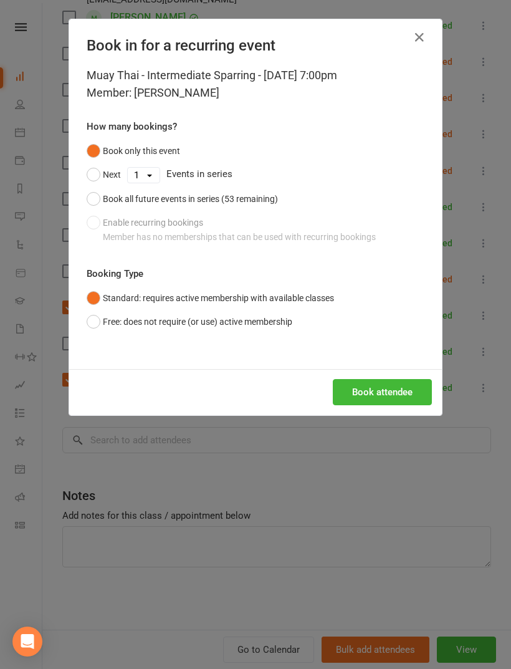
click at [385, 392] on button "Book attendee" at bounding box center [382, 392] width 99 height 26
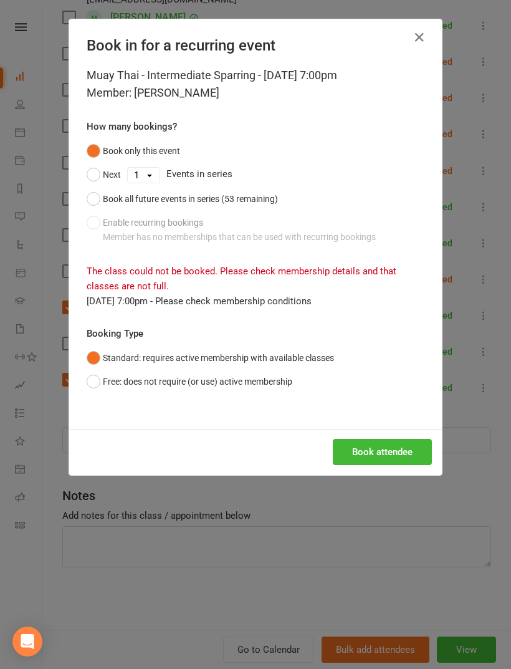
click at [417, 30] on icon "button" at bounding box center [419, 37] width 15 height 15
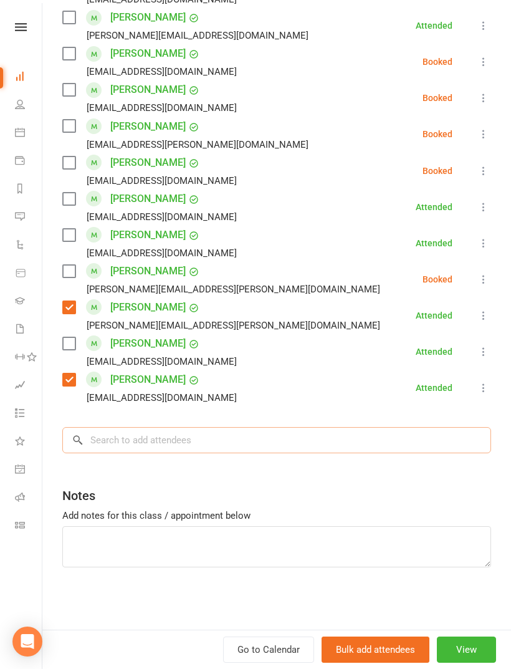
click at [228, 439] on input "search" at bounding box center [276, 440] width 429 height 26
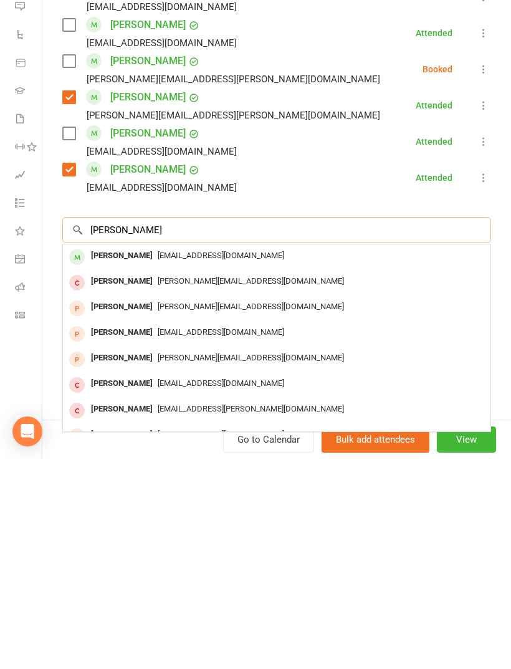
type input "[PERSON_NAME]"
click at [140, 457] on div "[PERSON_NAME]" at bounding box center [122, 466] width 72 height 18
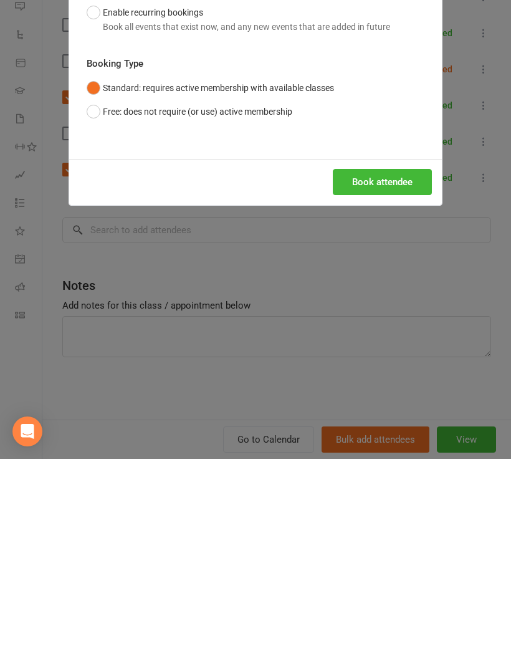
scroll to position [942, 0]
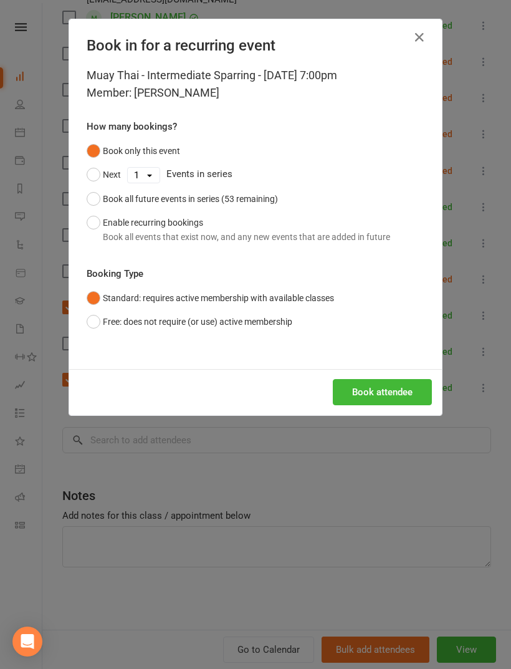
click at [405, 398] on button "Book attendee" at bounding box center [382, 392] width 99 height 26
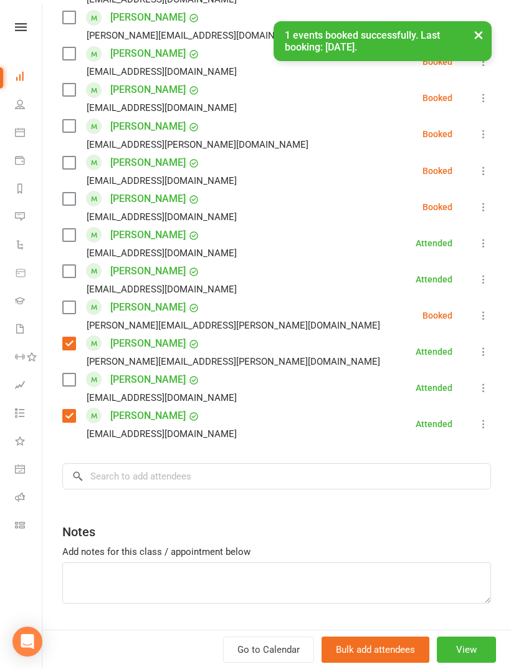
click at [72, 205] on label at bounding box center [68, 199] width 12 height 12
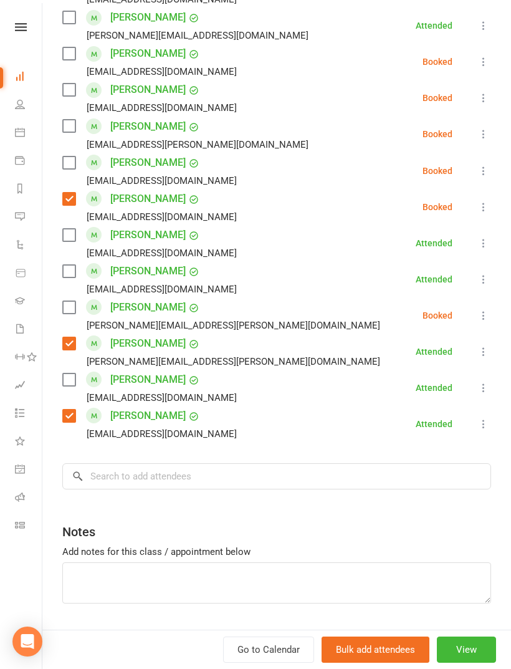
scroll to position [585, 0]
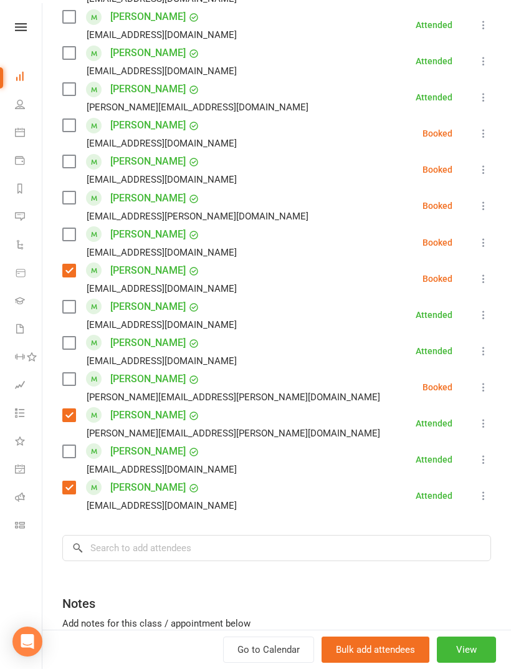
click at [74, 120] on label at bounding box center [68, 125] width 12 height 12
click at [72, 239] on label at bounding box center [68, 234] width 12 height 12
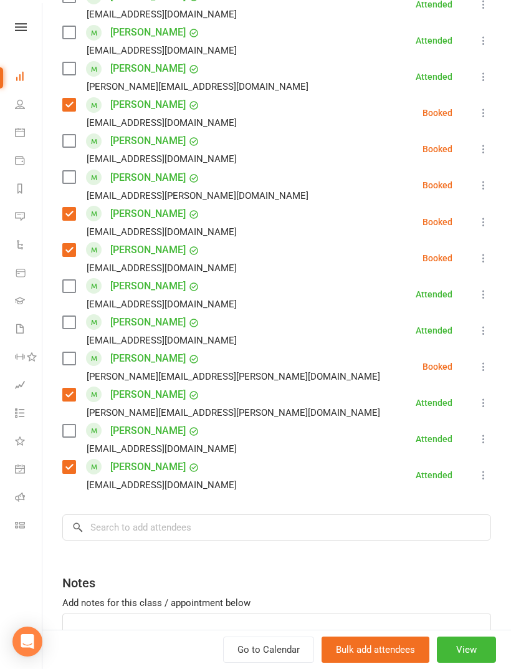
scroll to position [640, 0]
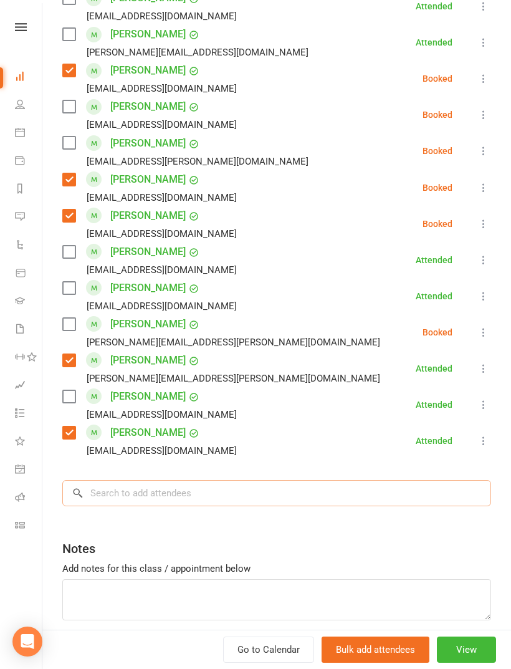
click at [216, 494] on input "search" at bounding box center [276, 493] width 429 height 26
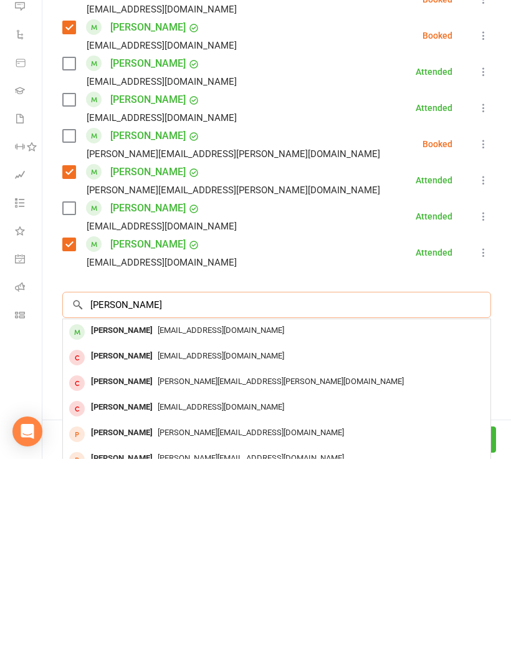
scroll to position [618, 0]
type input "[PERSON_NAME]"
click at [105, 532] on div "[PERSON_NAME]" at bounding box center [122, 541] width 72 height 18
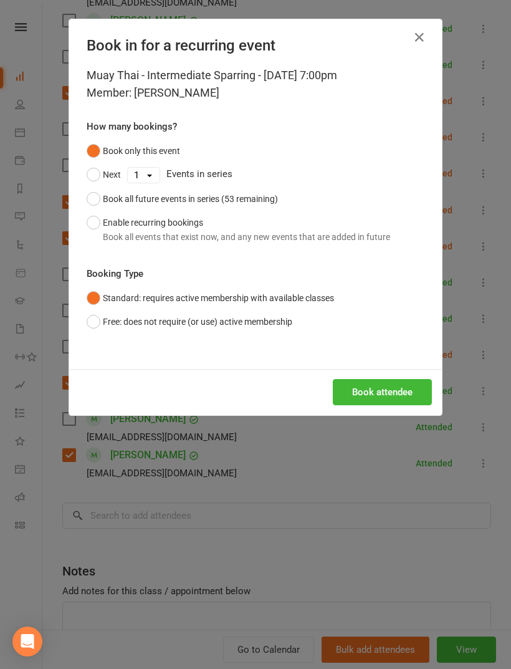
scroll to position [1266, 0]
click at [387, 393] on button "Book attendee" at bounding box center [382, 392] width 99 height 26
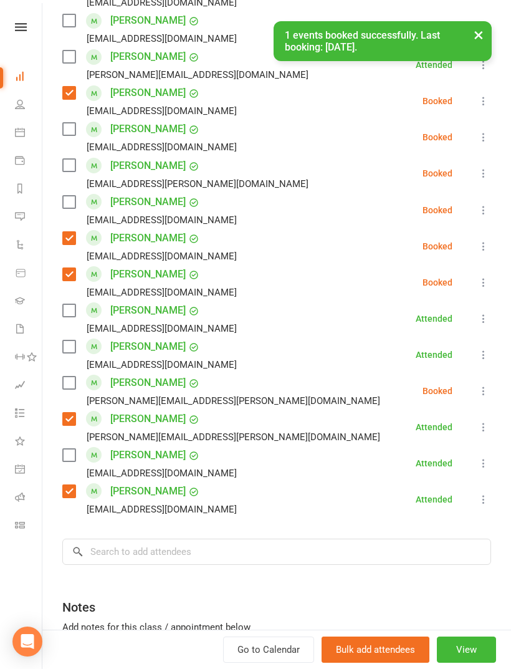
click at [70, 196] on label at bounding box center [68, 202] width 12 height 12
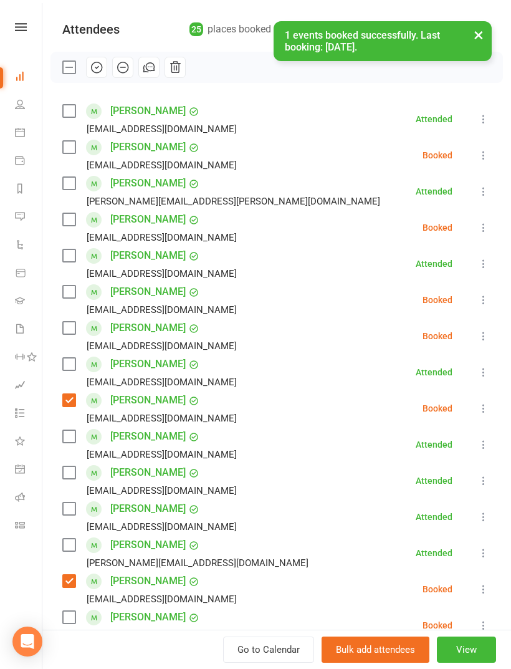
scroll to position [117, 0]
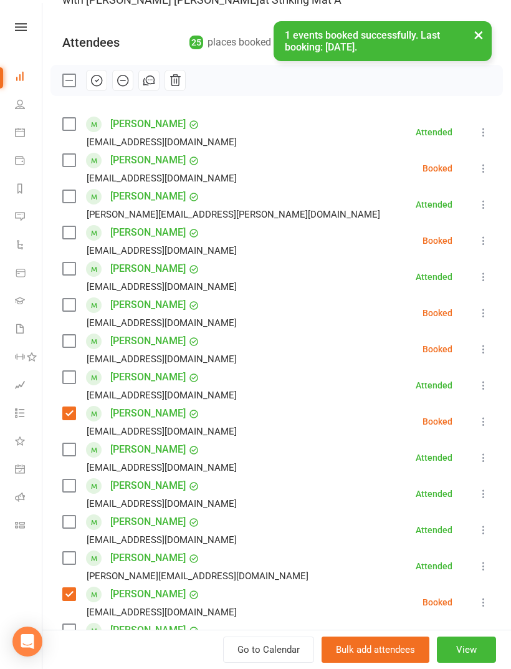
click at [74, 266] on label at bounding box center [68, 268] width 12 height 12
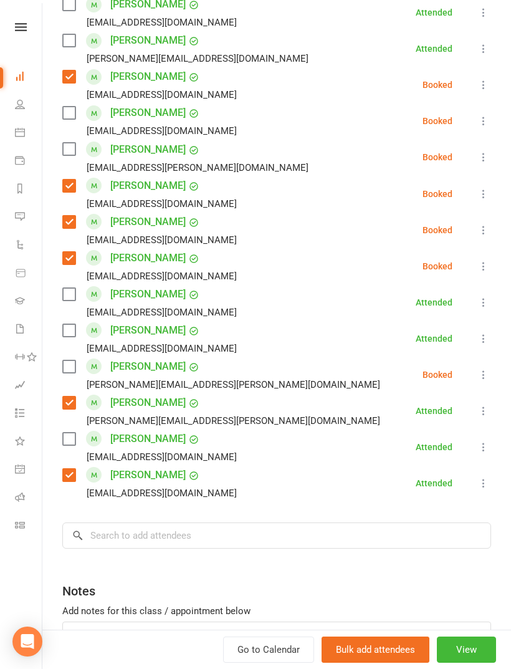
scroll to position [633, 0]
click at [233, 533] on input "search" at bounding box center [276, 536] width 429 height 26
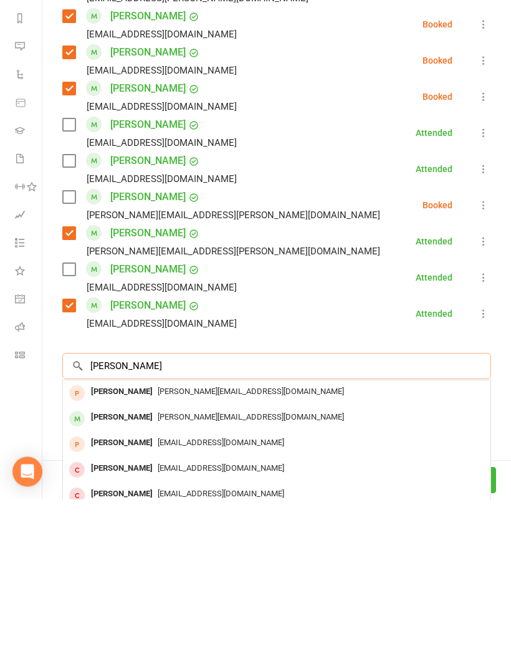
type input "[PERSON_NAME]"
click at [190, 582] on span "[PERSON_NAME][EMAIL_ADDRESS][DOMAIN_NAME]" at bounding box center [251, 586] width 186 height 9
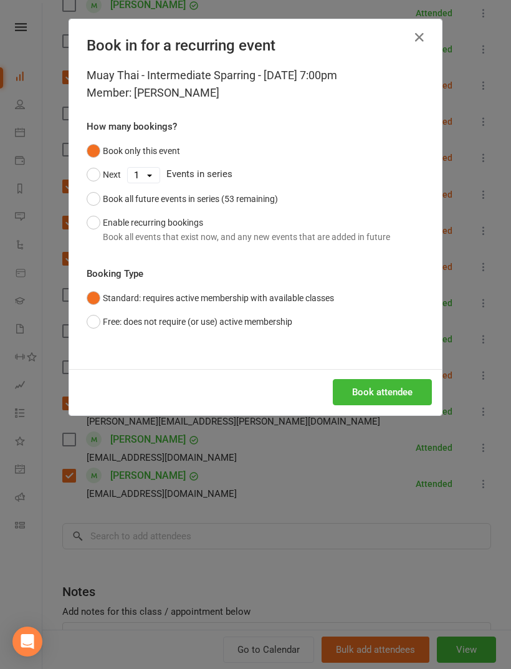
click at [401, 401] on button "Book attendee" at bounding box center [382, 392] width 99 height 26
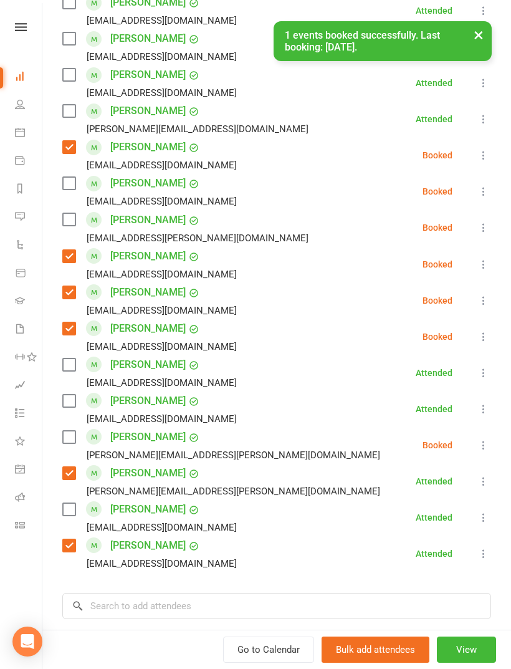
scroll to position [561, 0]
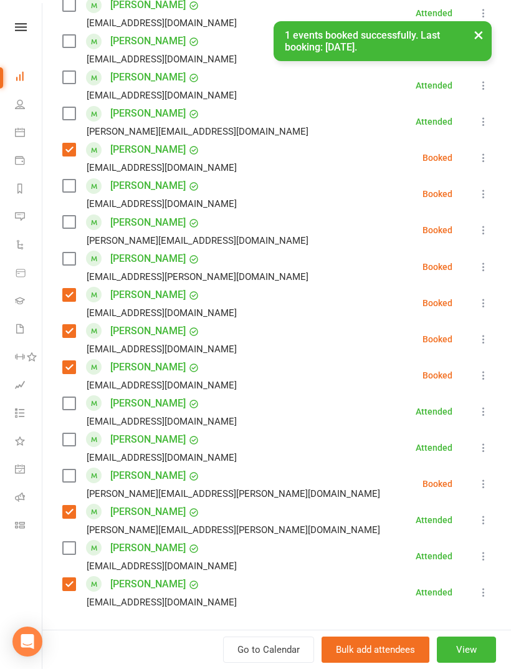
click at [72, 219] on label at bounding box center [68, 222] width 12 height 12
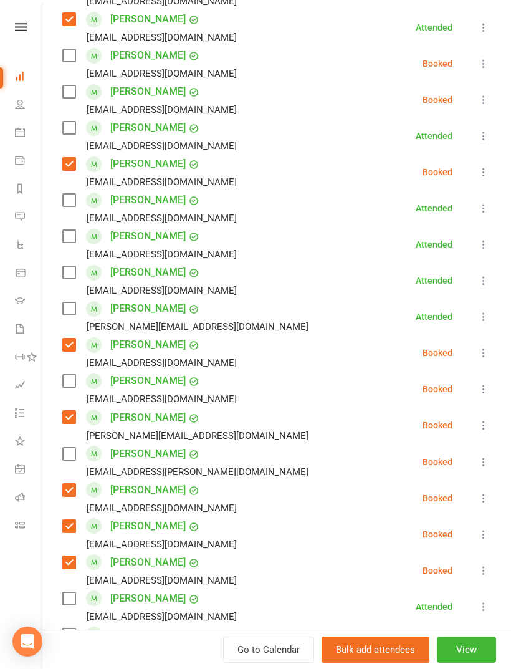
scroll to position [365, 0]
click at [63, 382] on label at bounding box center [68, 381] width 12 height 12
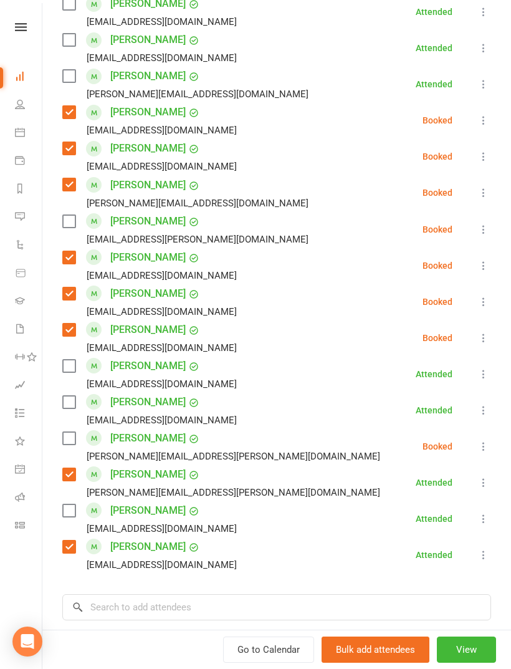
scroll to position [618, 0]
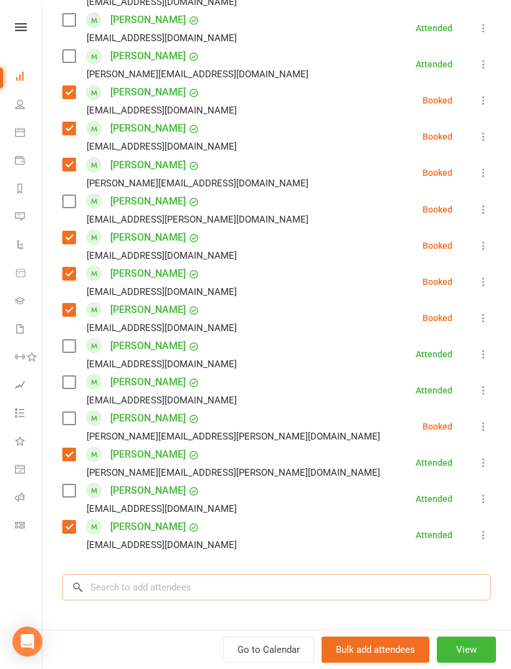
click at [213, 591] on input "search" at bounding box center [276, 587] width 429 height 26
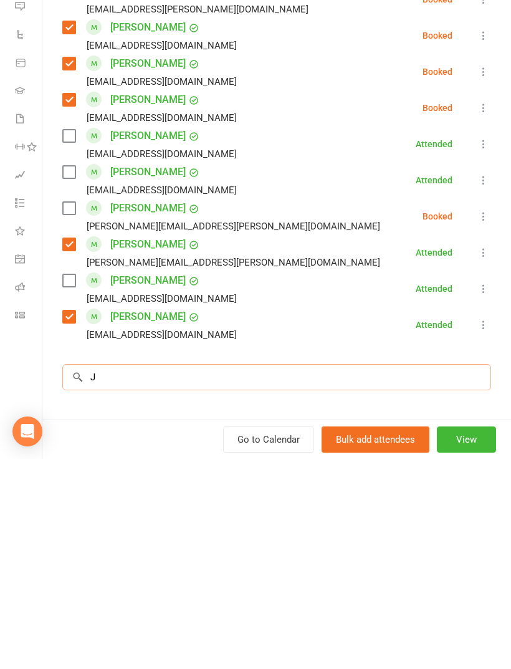
scroll to position [1486, 0]
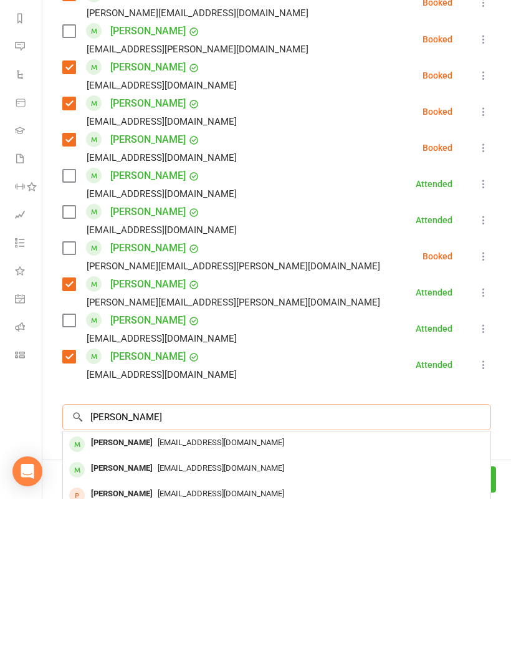
type input "[PERSON_NAME]"
click at [158, 608] on span "[EMAIL_ADDRESS][DOMAIN_NAME]" at bounding box center [221, 612] width 127 height 9
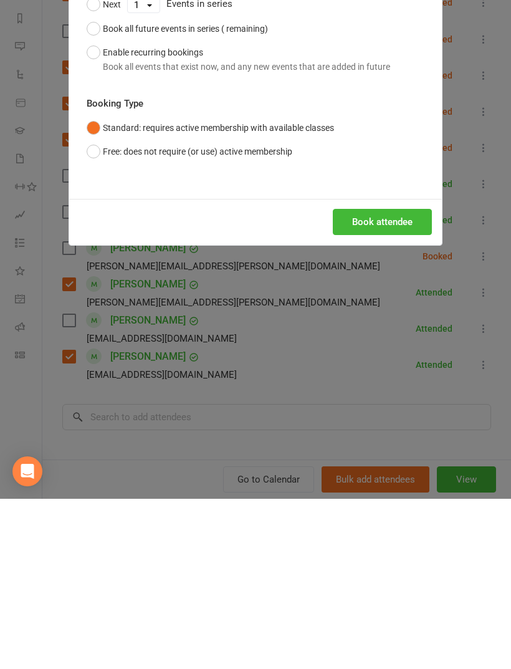
scroll to position [1446, 0]
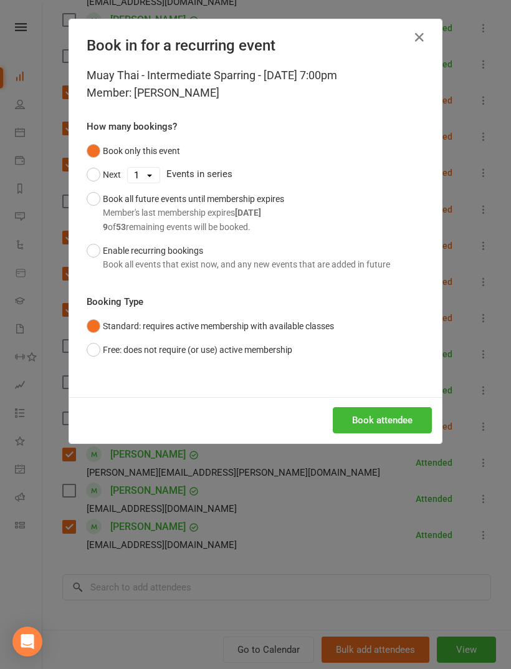
click at [380, 421] on button "Book attendee" at bounding box center [382, 420] width 99 height 26
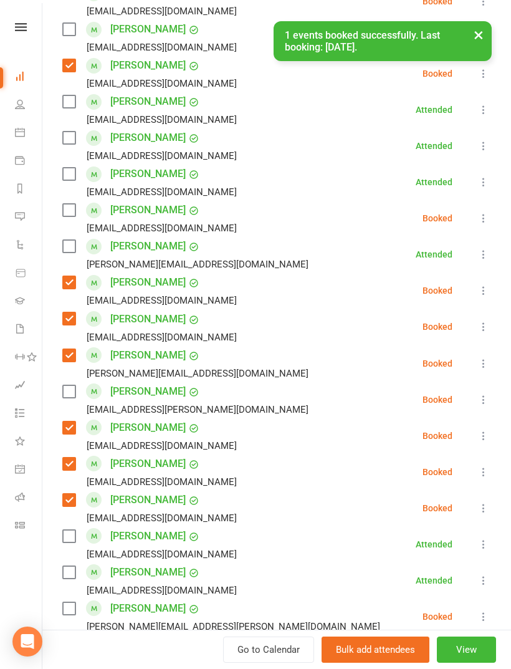
scroll to position [465, 0]
click at [73, 209] on label at bounding box center [68, 209] width 12 height 12
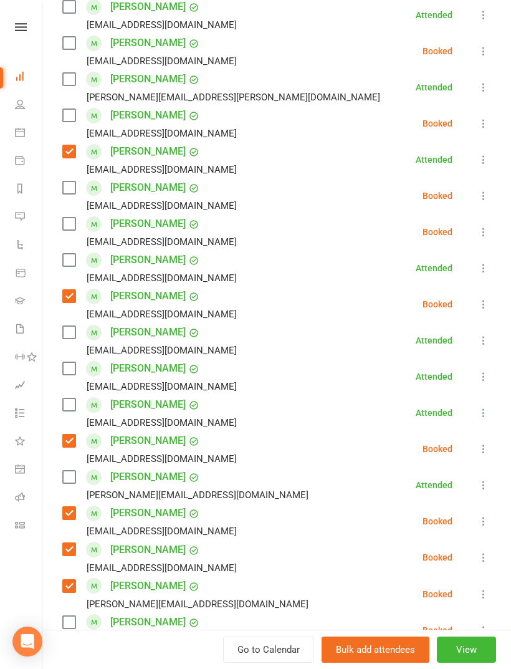
click at [74, 79] on label at bounding box center [68, 79] width 12 height 12
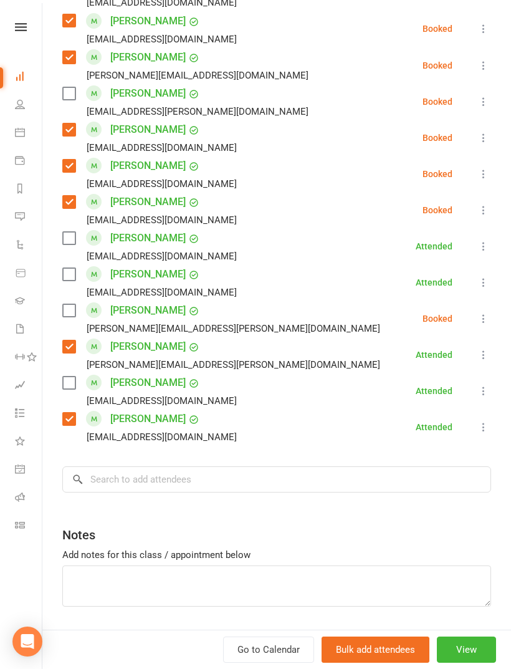
scroll to position [762, 0]
click at [321, 478] on input "search" at bounding box center [276, 480] width 429 height 26
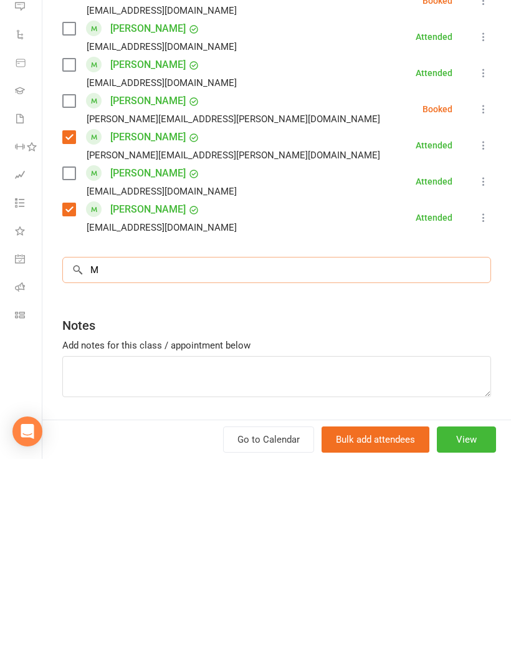
scroll to position [1486, 0]
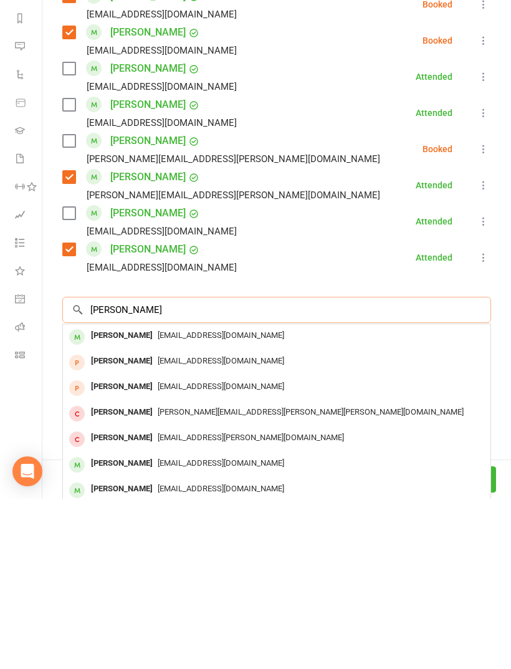
type input "[PERSON_NAME]"
click at [214, 497] on div "[EMAIL_ADDRESS][DOMAIN_NAME]" at bounding box center [277, 506] width 418 height 18
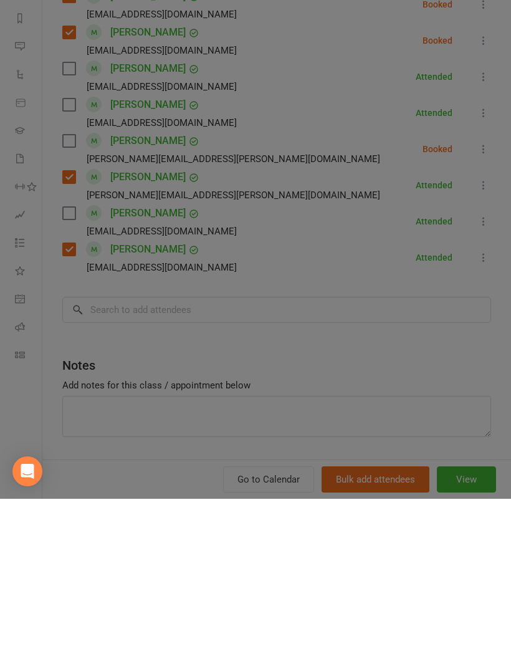
scroll to position [1446, 0]
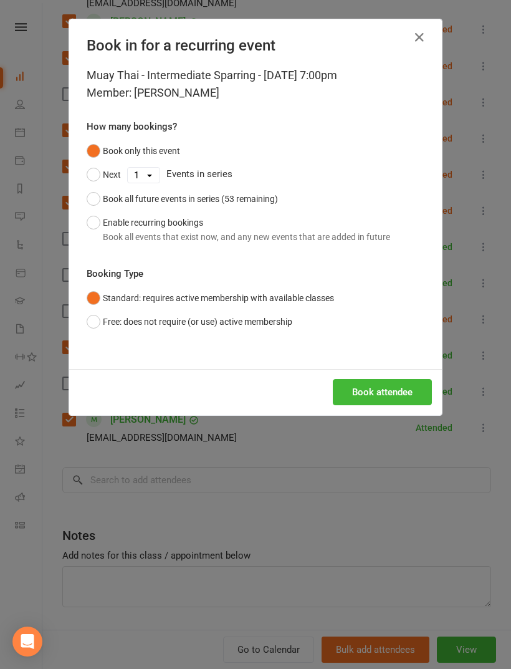
click at [393, 401] on button "Book attendee" at bounding box center [382, 392] width 99 height 26
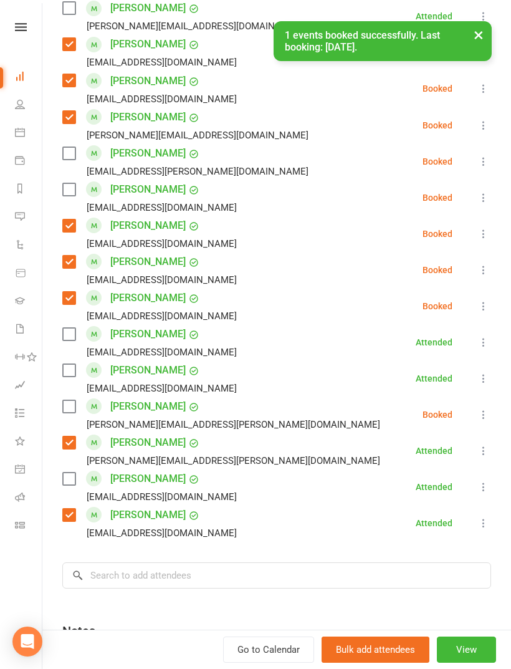
scroll to position [703, 0]
click at [65, 185] on label at bounding box center [68, 189] width 12 height 12
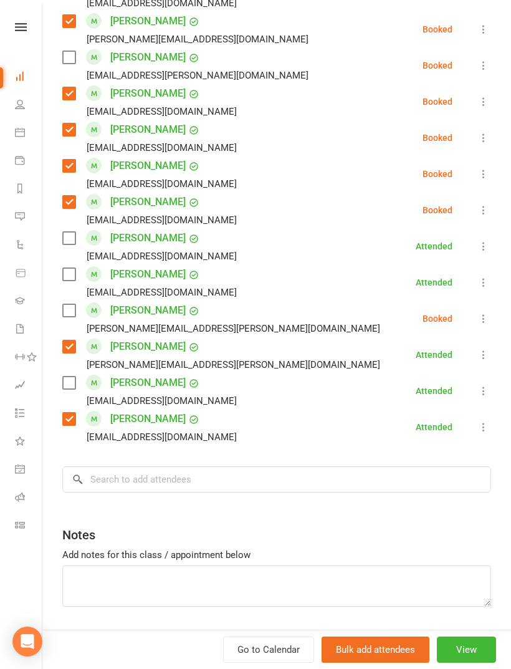
scroll to position [798, 0]
click at [320, 479] on input "search" at bounding box center [276, 480] width 429 height 26
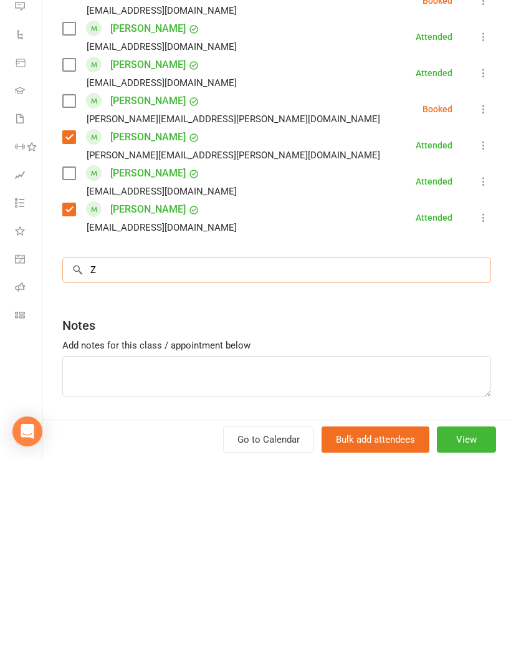
scroll to position [1486, 0]
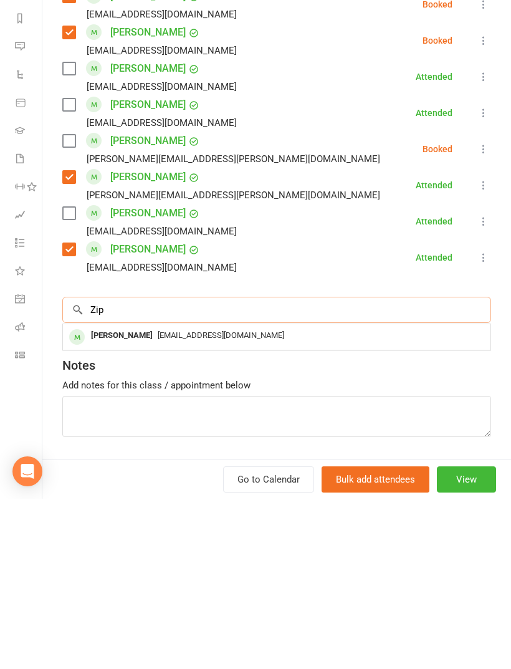
type input "Zip"
click at [217, 497] on div "[EMAIL_ADDRESS][DOMAIN_NAME]" at bounding box center [277, 506] width 418 height 18
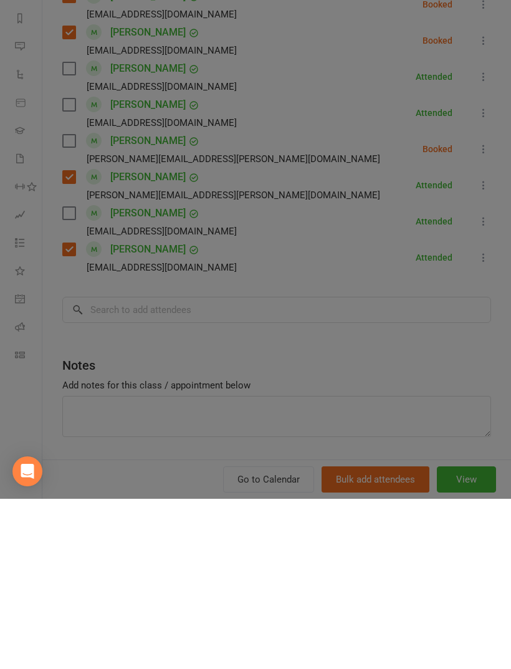
scroll to position [1446, 0]
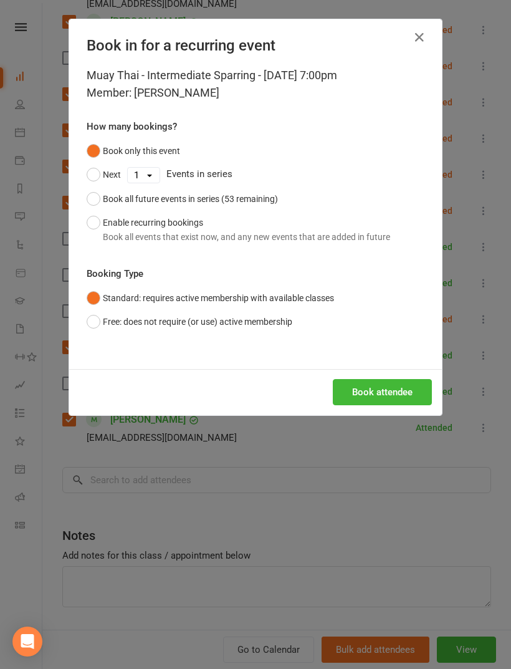
click at [394, 386] on button "Book attendee" at bounding box center [382, 392] width 99 height 26
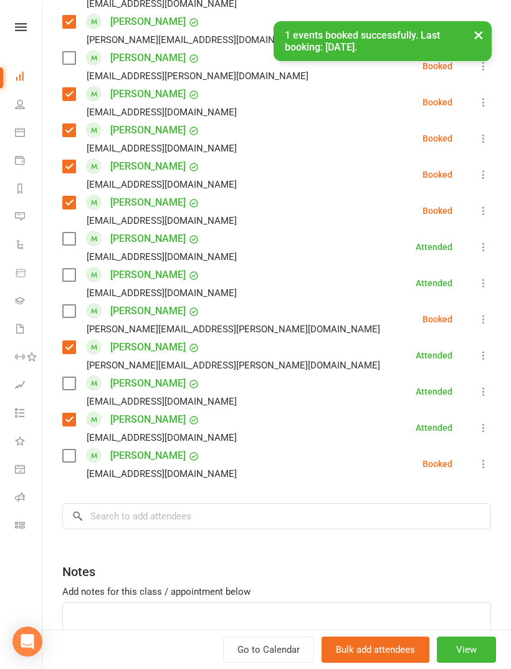
click at [72, 454] on label at bounding box center [68, 456] width 12 height 12
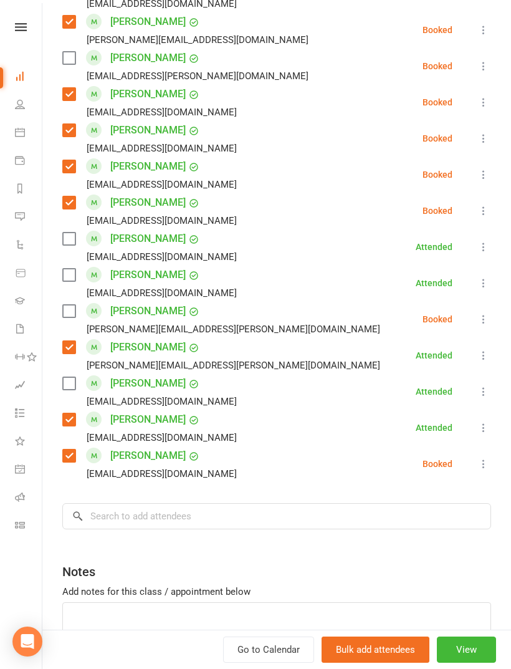
click at [74, 278] on label at bounding box center [68, 275] width 12 height 12
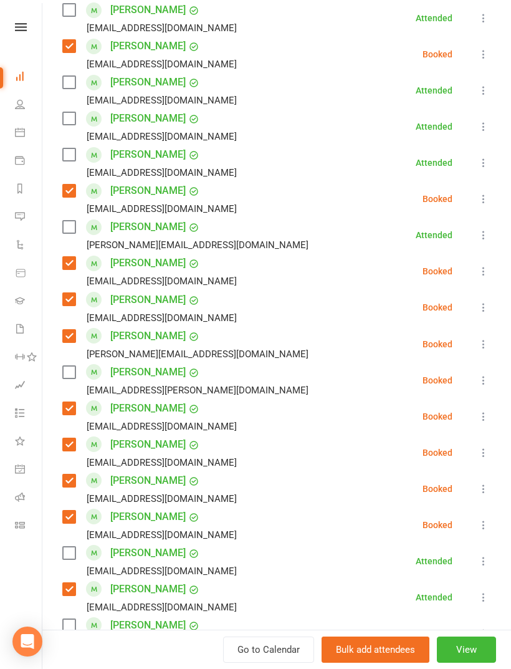
scroll to position [465, 0]
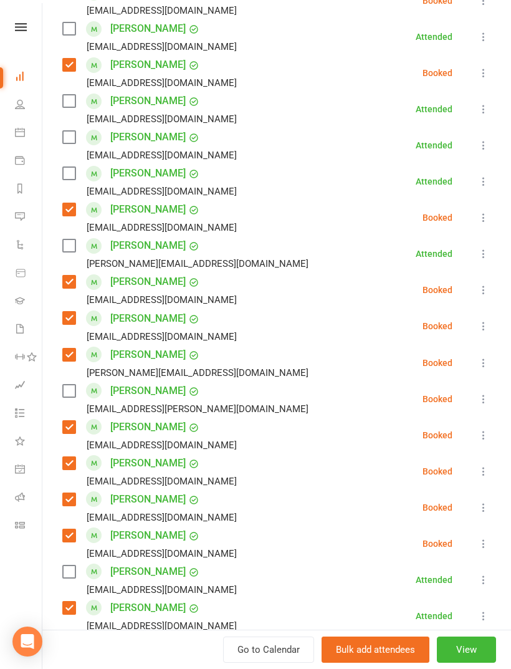
click at [63, 251] on label at bounding box center [68, 245] width 12 height 12
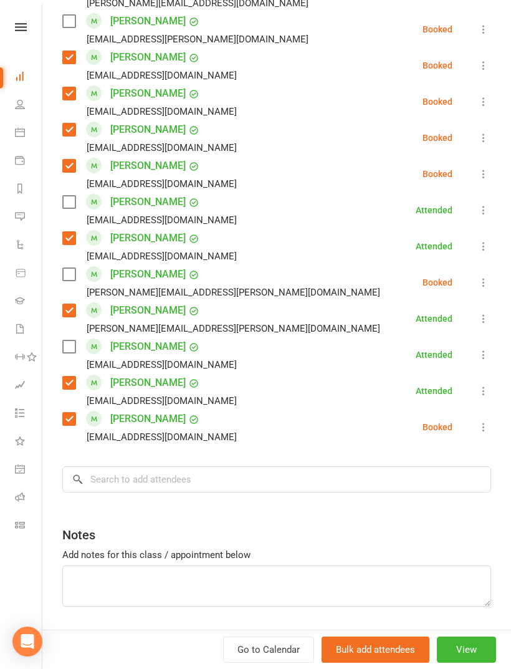
scroll to position [834, 0]
click at [408, 491] on input "search" at bounding box center [276, 480] width 429 height 26
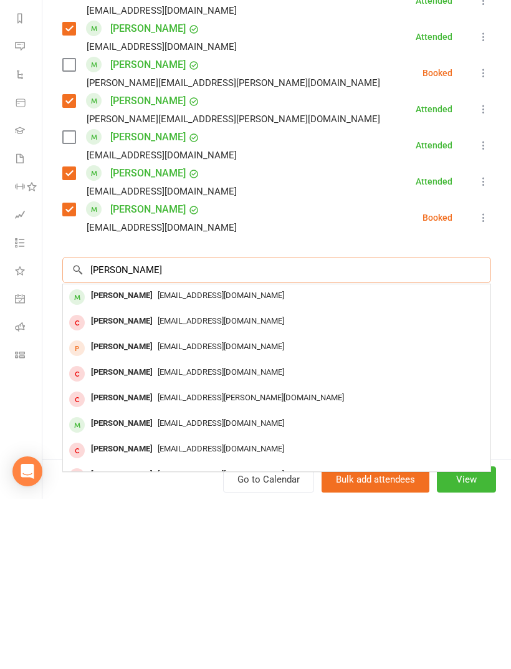
scroll to position [874, 0]
type input "[PERSON_NAME]"
click at [84, 459] on div at bounding box center [77, 467] width 16 height 16
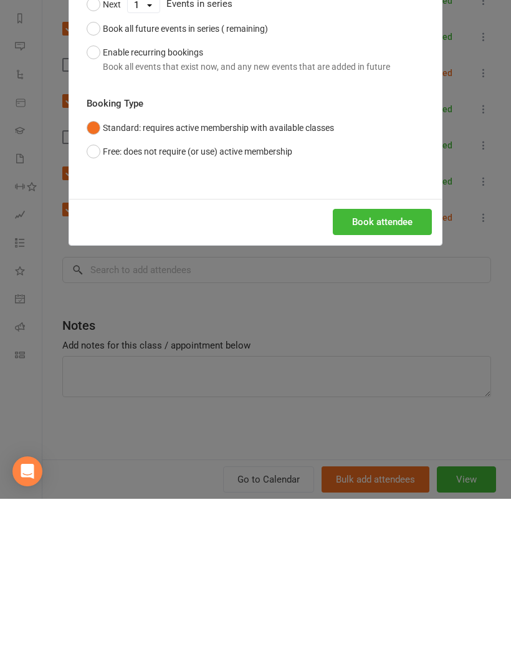
scroll to position [834, 0]
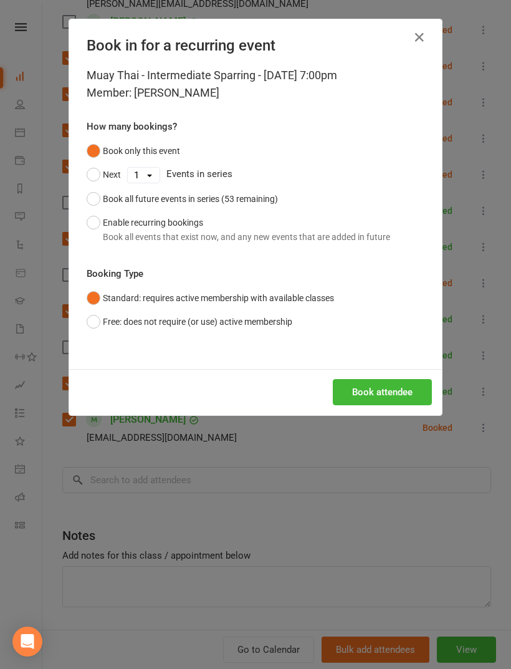
click at [388, 417] on div "Book in for a recurring event Muay Thai - Intermediate Sparring - [DATE] 7:00pm…" at bounding box center [255, 334] width 511 height 669
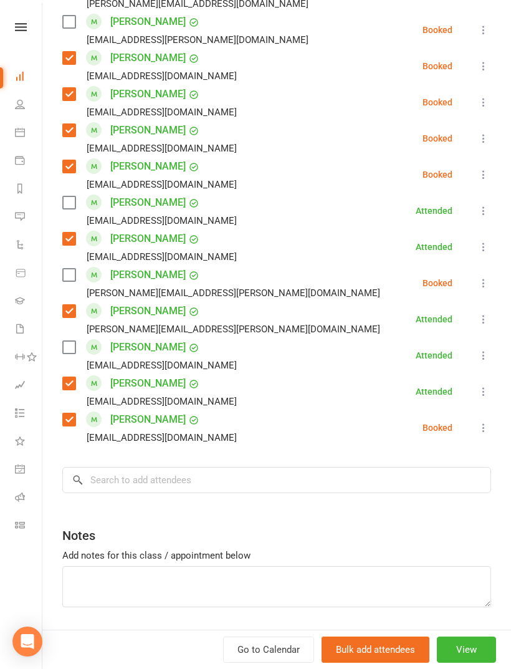
click at [372, 390] on li "[PERSON_NAME] [EMAIL_ADDRESS][DOMAIN_NAME] Attended More info Remove Mark absen…" at bounding box center [276, 391] width 429 height 36
click at [274, 474] on input "search" at bounding box center [276, 480] width 429 height 26
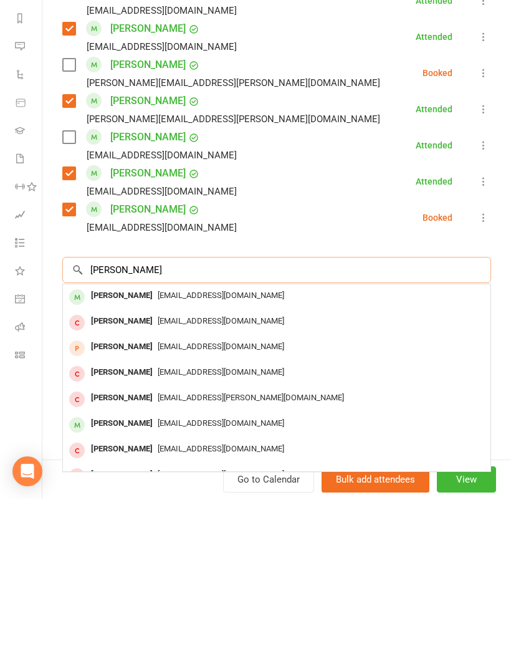
scroll to position [874, 0]
type input "[PERSON_NAME]"
click at [91, 457] on div "[PERSON_NAME]" at bounding box center [122, 466] width 72 height 18
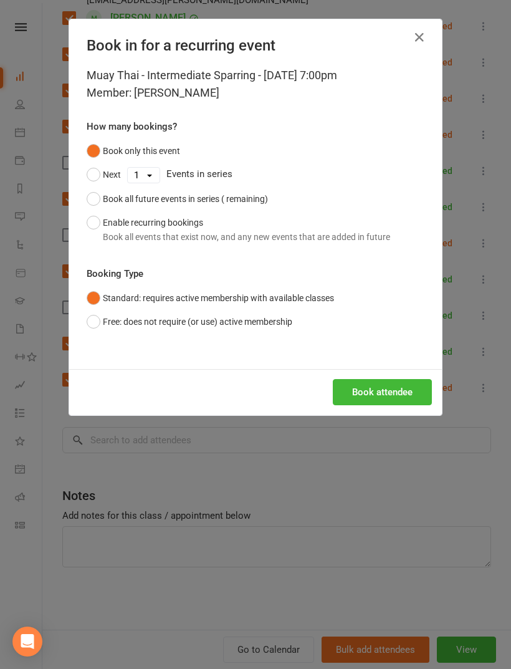
scroll to position [834, 0]
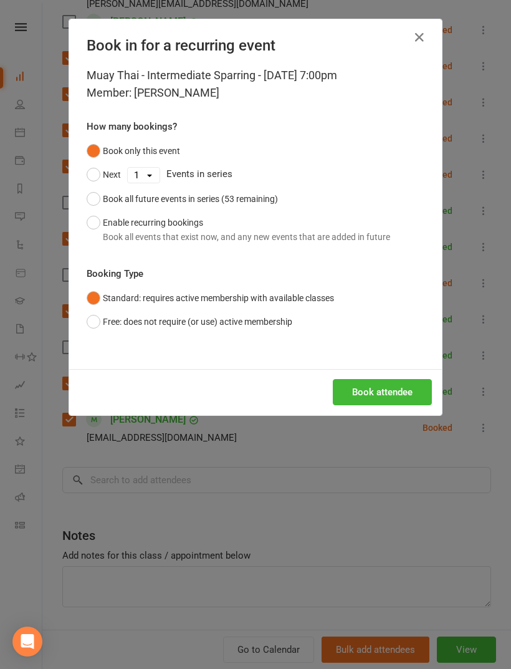
click at [384, 390] on button "Book attendee" at bounding box center [382, 392] width 99 height 26
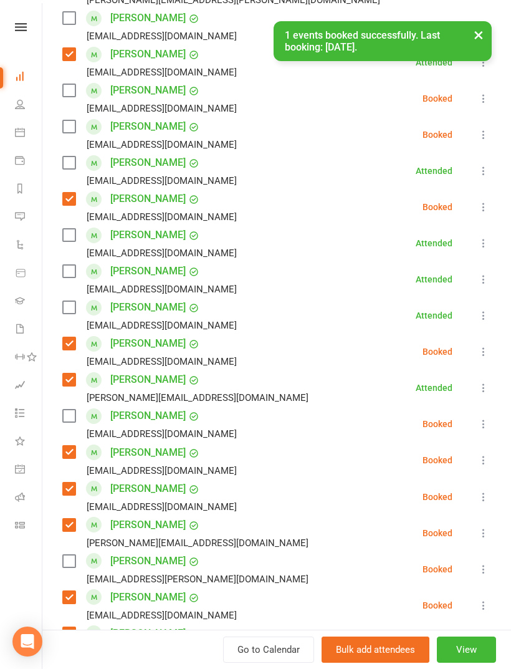
scroll to position [329, 0]
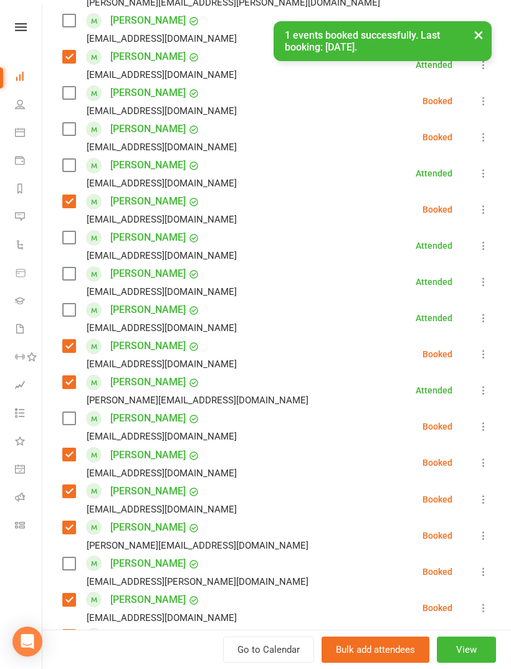
click at [67, 414] on label at bounding box center [68, 418] width 12 height 12
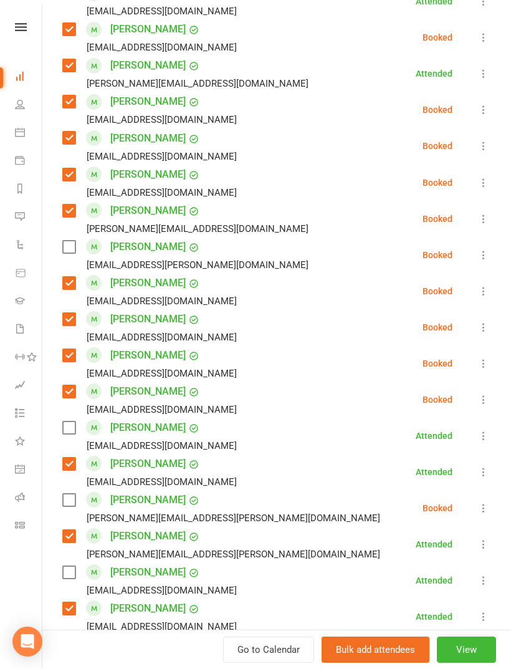
click at [75, 503] on label at bounding box center [68, 500] width 12 height 12
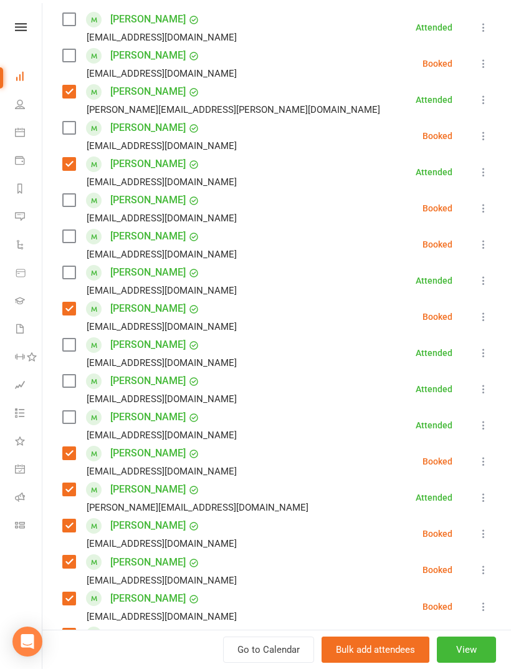
scroll to position [123, 0]
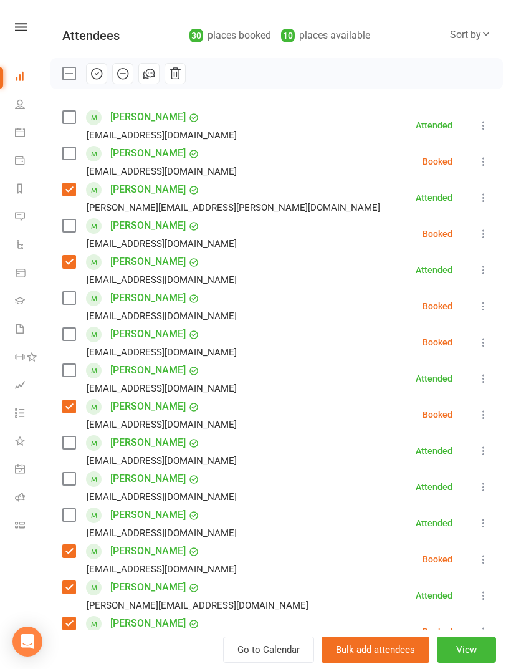
click at [69, 331] on label at bounding box center [68, 334] width 12 height 12
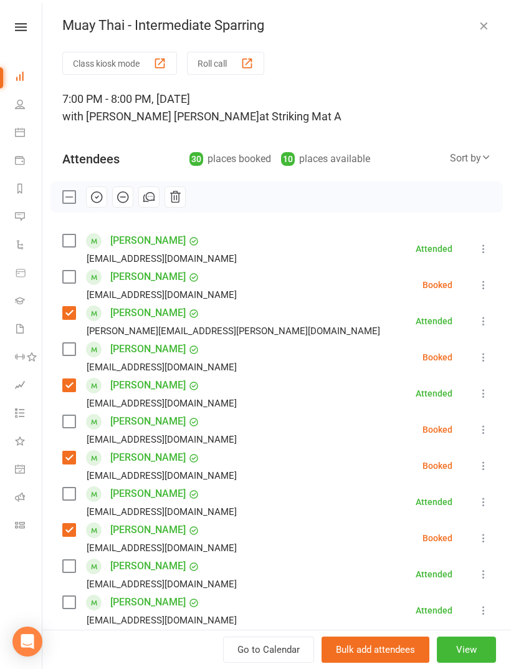
scroll to position [0, 0]
click at [71, 244] on label at bounding box center [68, 240] width 12 height 12
click at [65, 348] on label at bounding box center [68, 349] width 12 height 12
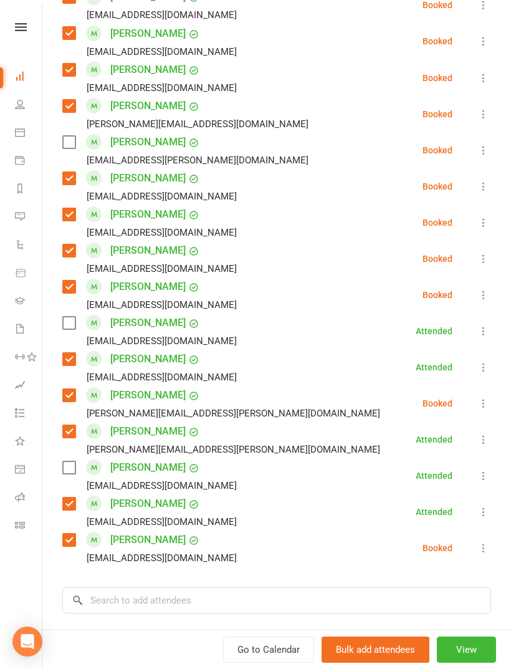
scroll to position [763, 0]
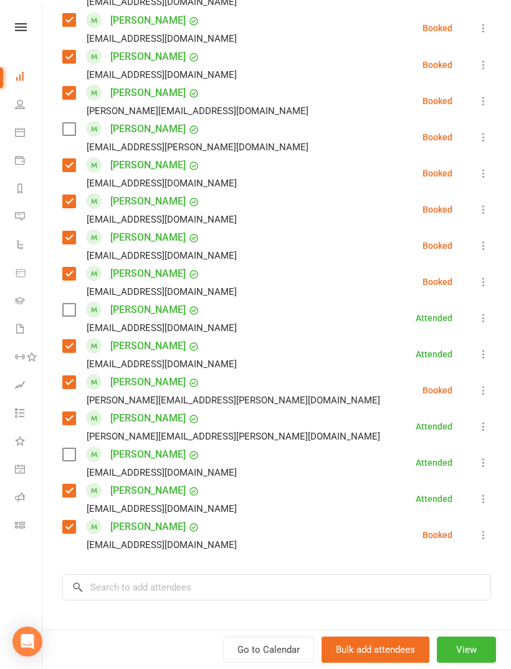
click at [68, 458] on label at bounding box center [68, 454] width 12 height 12
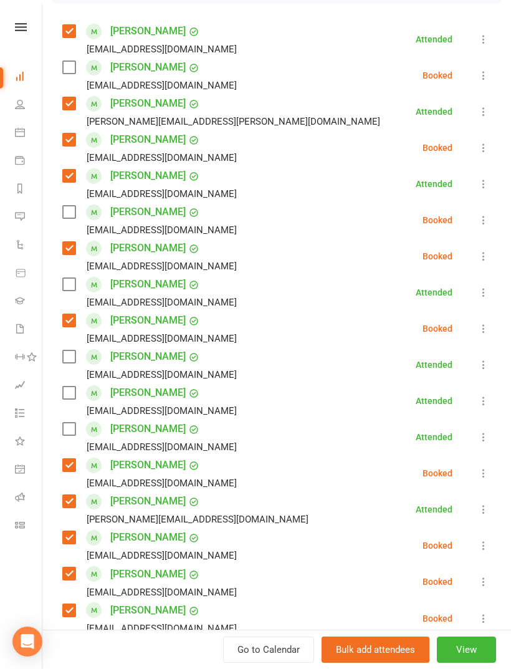
scroll to position [210, 0]
click at [72, 396] on label at bounding box center [68, 392] width 12 height 12
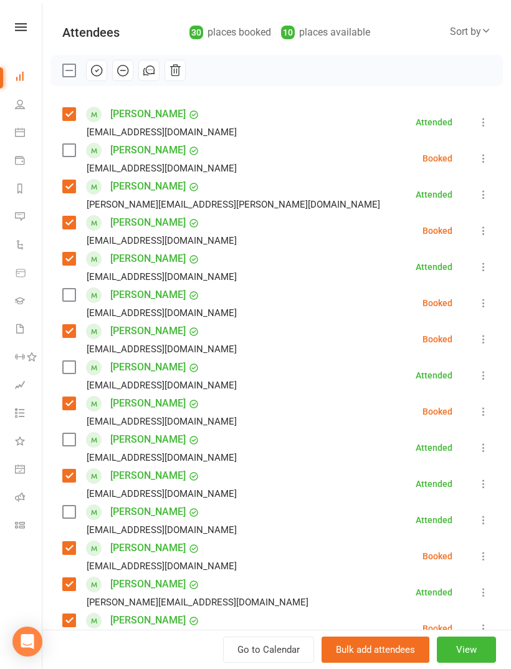
click at [70, 156] on label at bounding box center [68, 150] width 12 height 12
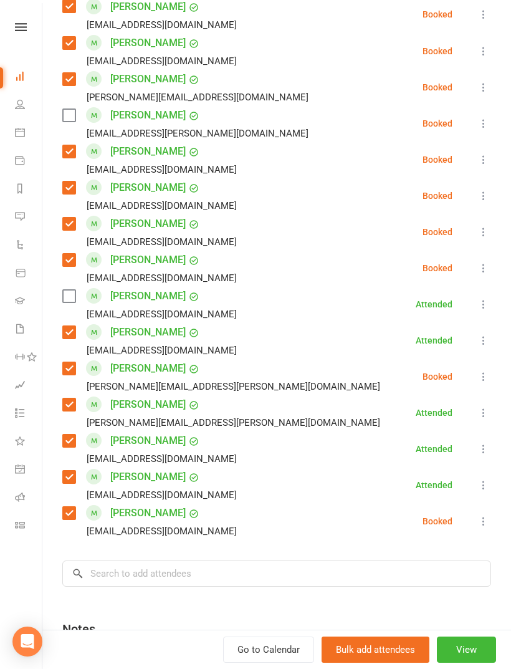
scroll to position [784, 0]
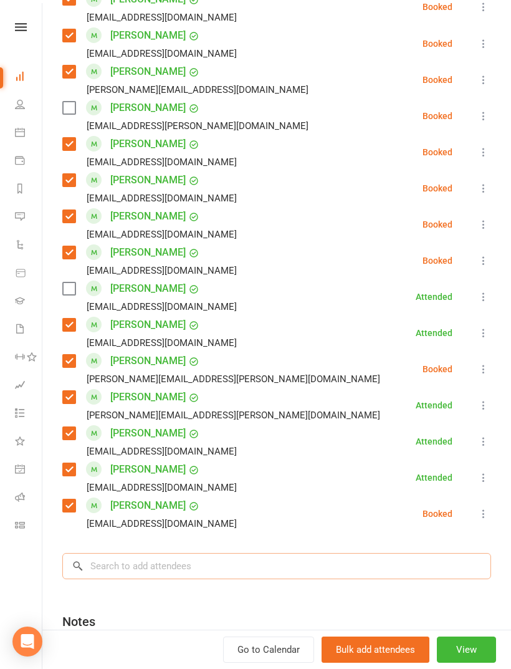
click at [200, 554] on input "search" at bounding box center [276, 566] width 429 height 26
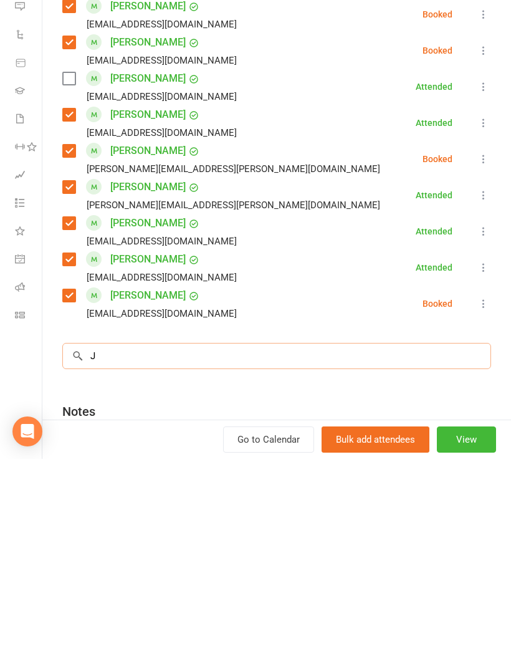
scroll to position [1486, 0]
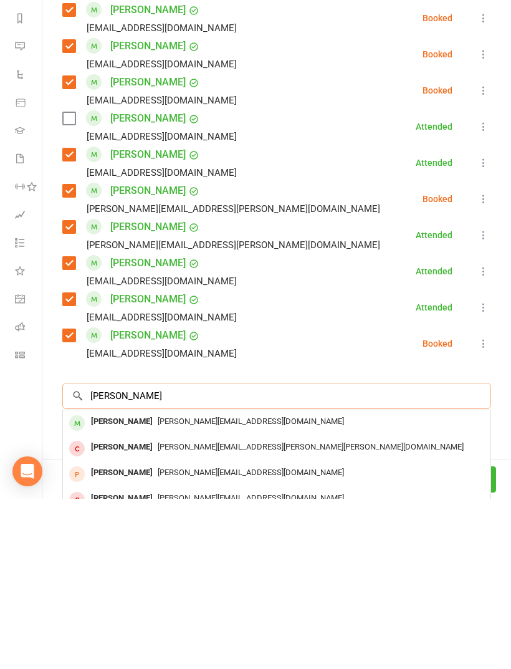
type input "[PERSON_NAME]"
click at [170, 587] on span "[PERSON_NAME][EMAIL_ADDRESS][DOMAIN_NAME]" at bounding box center [251, 591] width 186 height 9
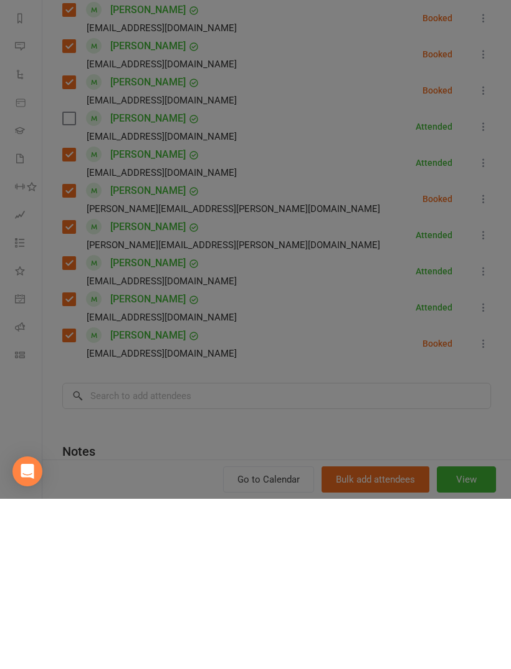
scroll to position [1446, 0]
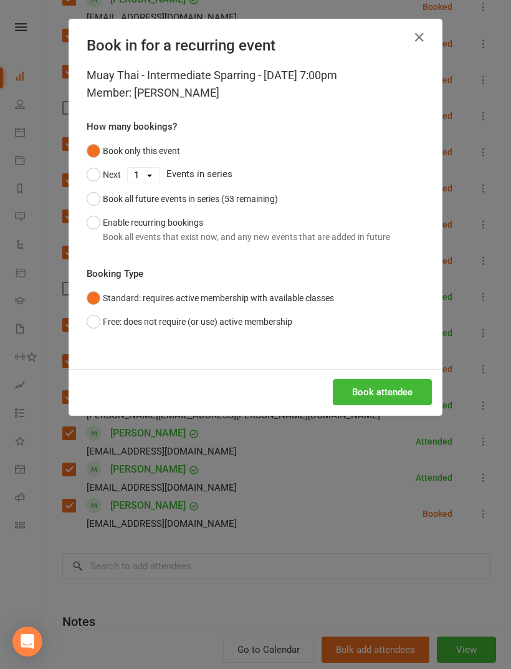
click at [402, 387] on button "Book attendee" at bounding box center [382, 392] width 99 height 26
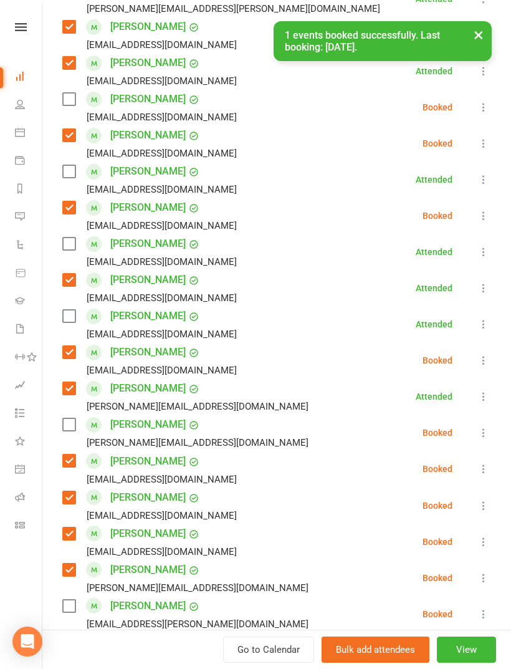
scroll to position [312, 0]
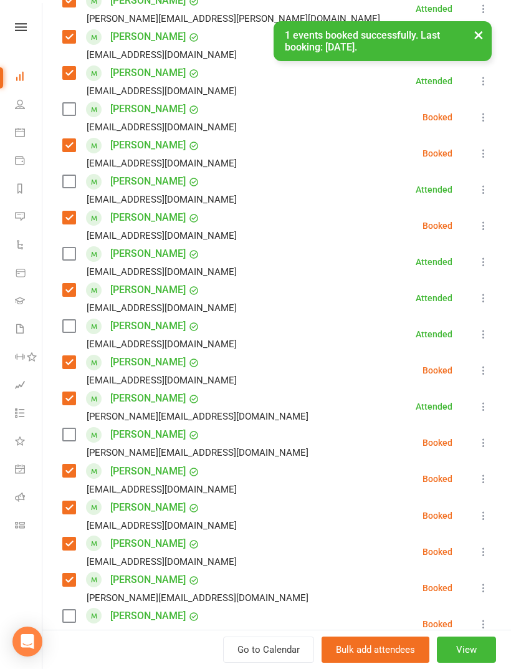
click at [75, 435] on label at bounding box center [68, 434] width 12 height 12
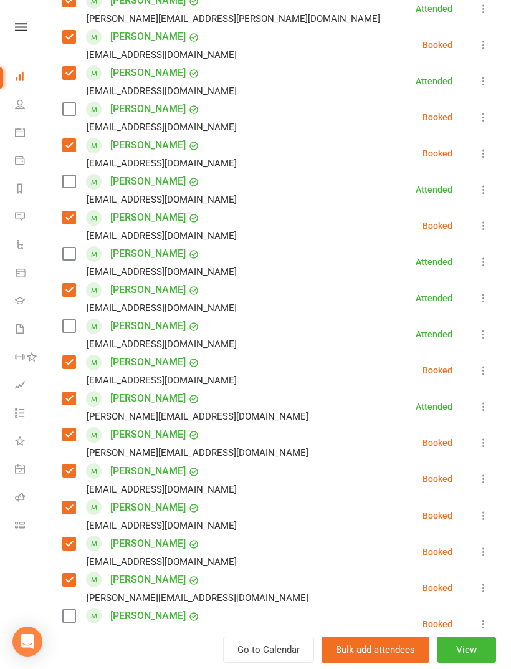
click at [74, 113] on label at bounding box center [68, 109] width 12 height 12
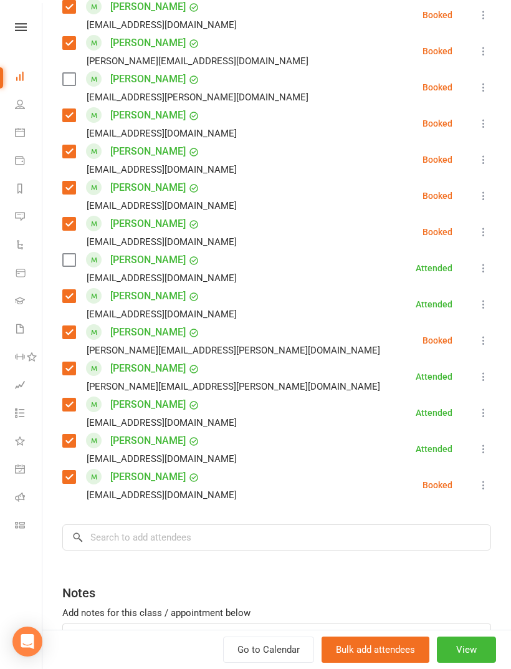
scroll to position [849, 0]
click at [260, 546] on input "search" at bounding box center [276, 537] width 429 height 26
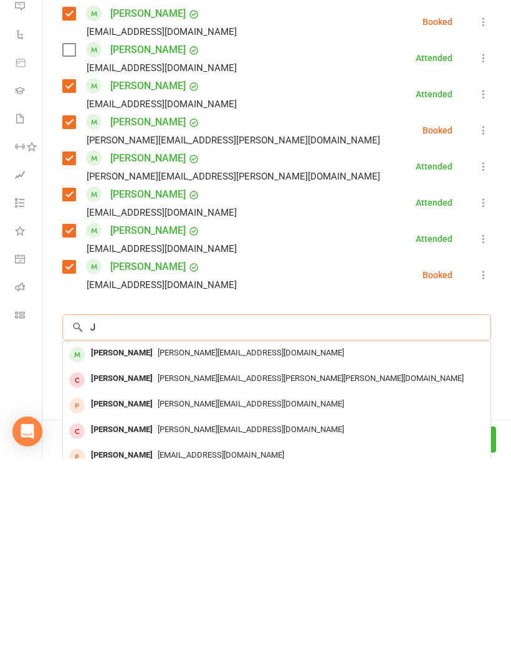
scroll to position [1486, 0]
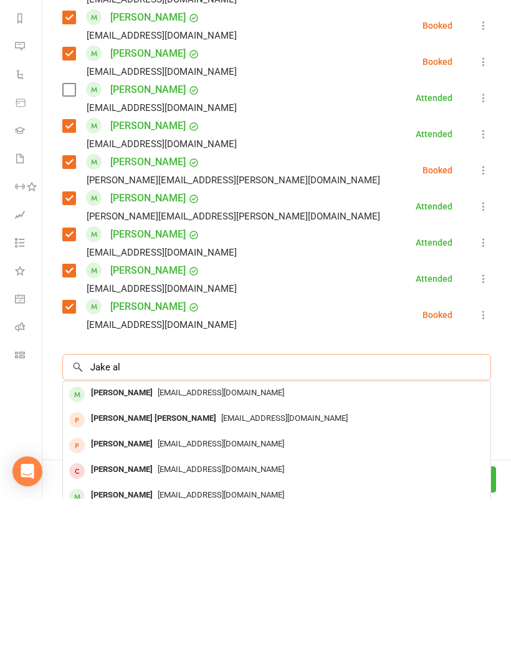
type input "Jake al"
click at [173, 558] on span "[EMAIL_ADDRESS][DOMAIN_NAME]" at bounding box center [221, 562] width 127 height 9
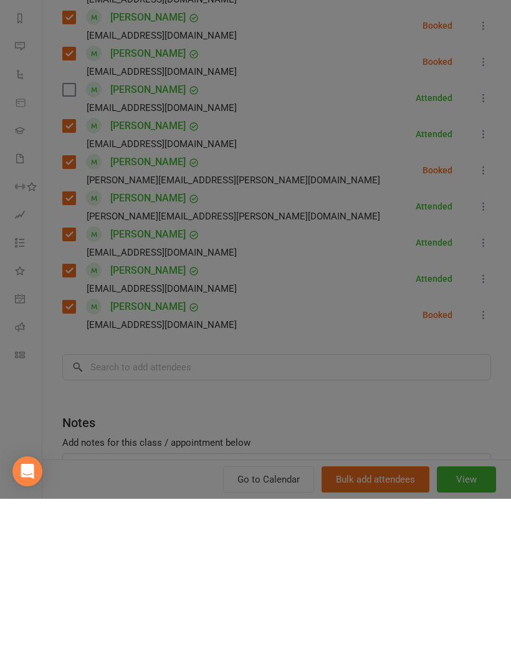
scroll to position [1446, 0]
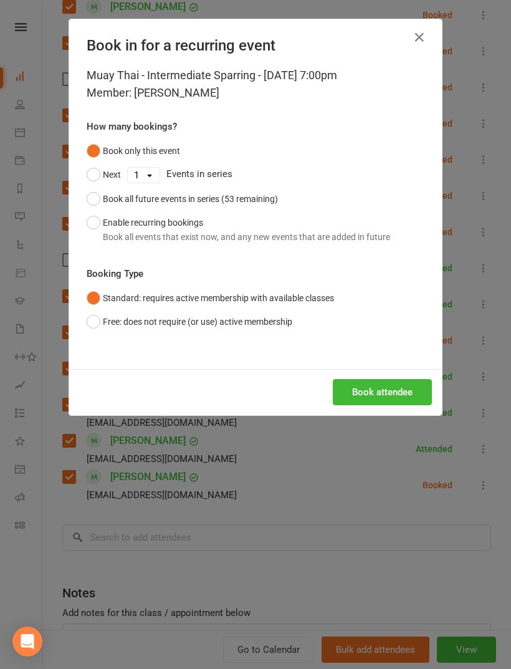
click at [410, 396] on button "Book attendee" at bounding box center [382, 392] width 99 height 26
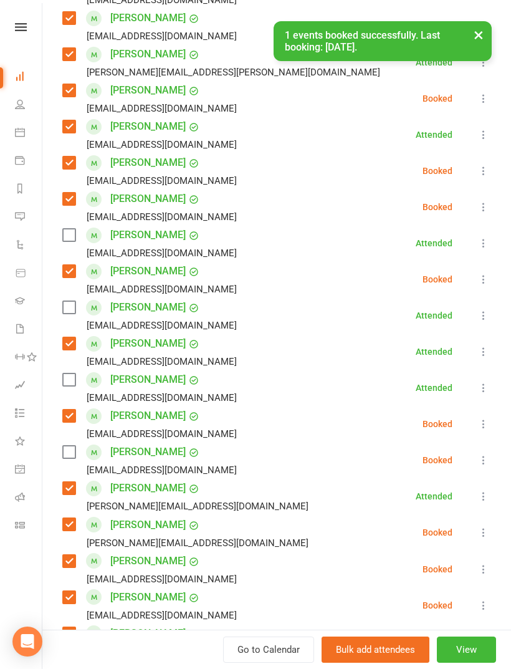
scroll to position [251, 0]
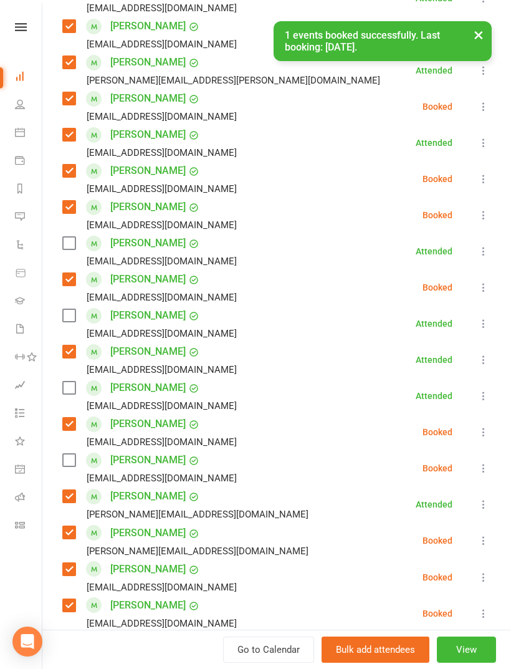
click at [69, 466] on label at bounding box center [68, 460] width 12 height 12
click at [73, 387] on label at bounding box center [68, 388] width 12 height 12
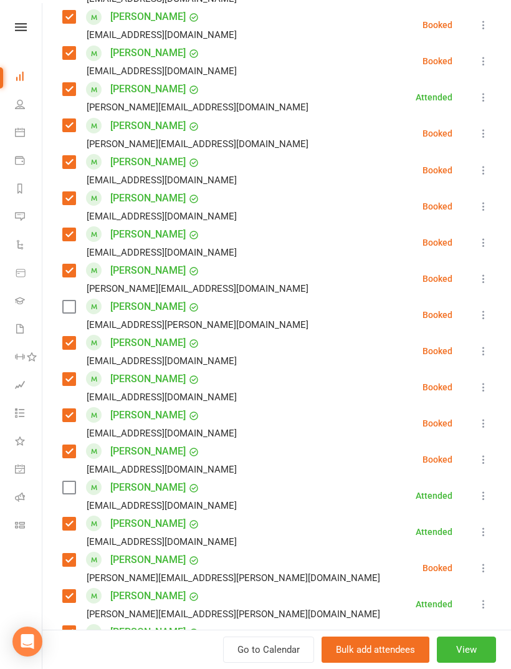
scroll to position [667, 0]
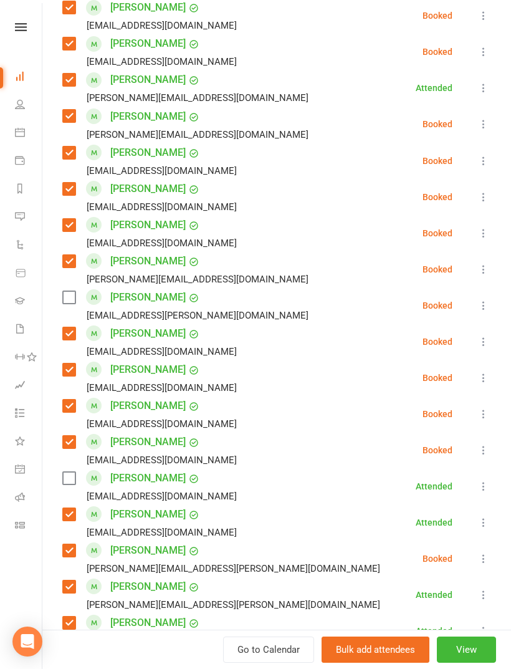
click at [72, 300] on label at bounding box center [68, 297] width 12 height 12
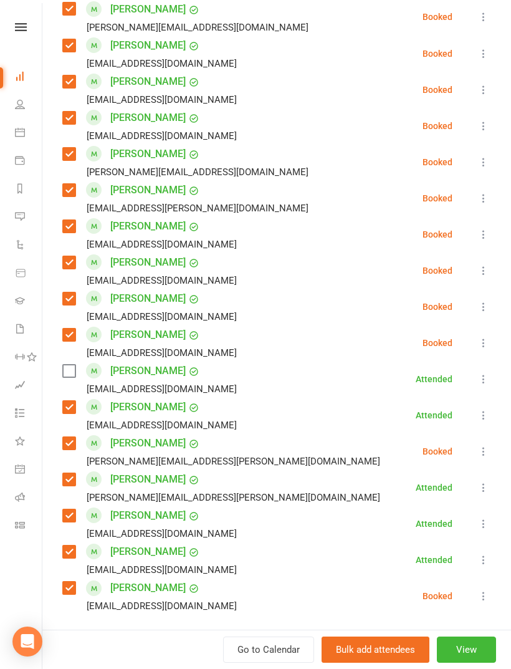
scroll to position [883, 0]
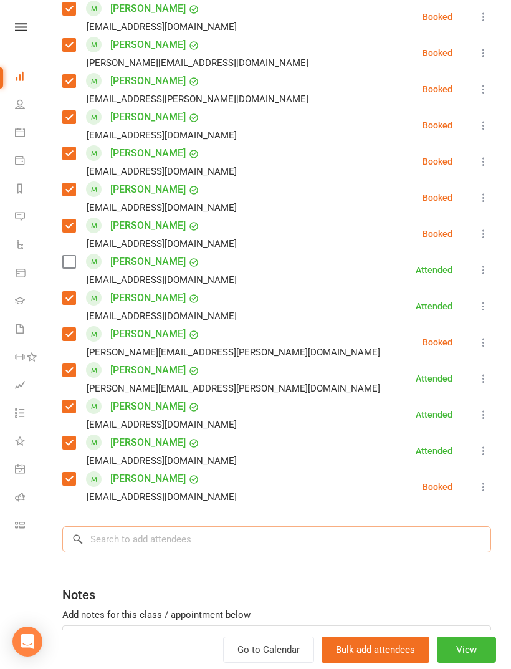
click at [183, 549] on input "search" at bounding box center [276, 539] width 429 height 26
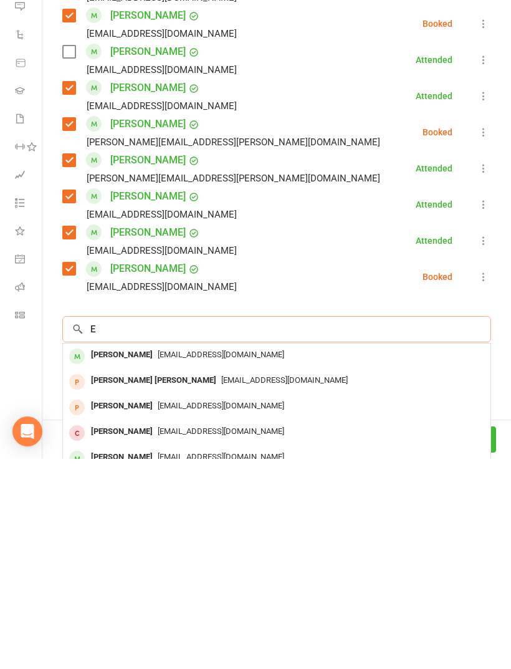
scroll to position [1486, 0]
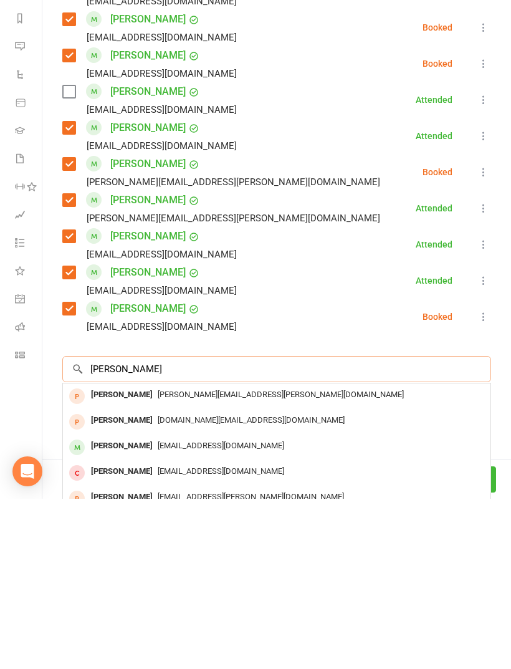
type input "[PERSON_NAME]"
click at [153, 607] on div "[EMAIL_ADDRESS][DOMAIN_NAME]" at bounding box center [277, 616] width 418 height 18
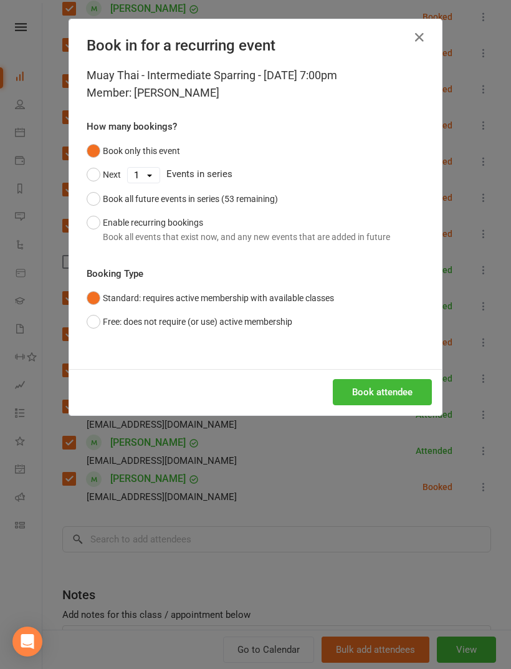
click at [405, 400] on button "Book attendee" at bounding box center [382, 392] width 99 height 26
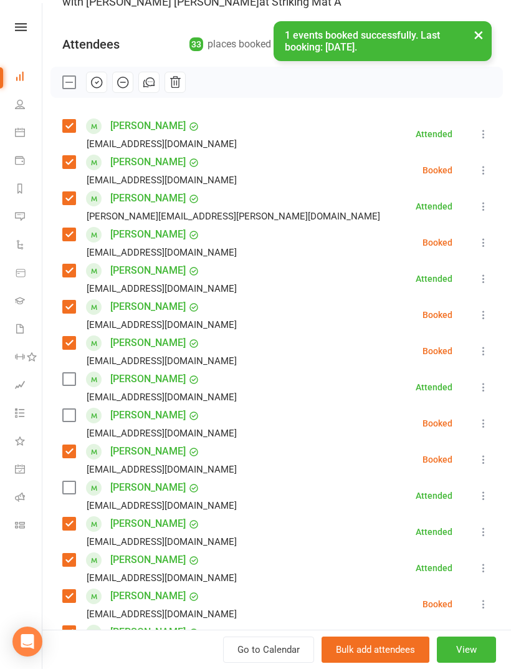
scroll to position [916, 243]
click at [69, 415] on label at bounding box center [68, 415] width 12 height 12
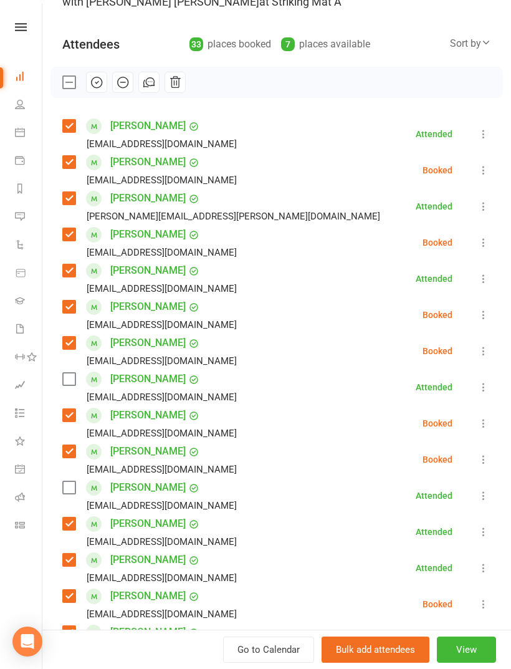
scroll to position [916, 0]
click at [65, 374] on label at bounding box center [68, 379] width 12 height 12
click at [482, 501] on icon at bounding box center [484, 495] width 12 height 12
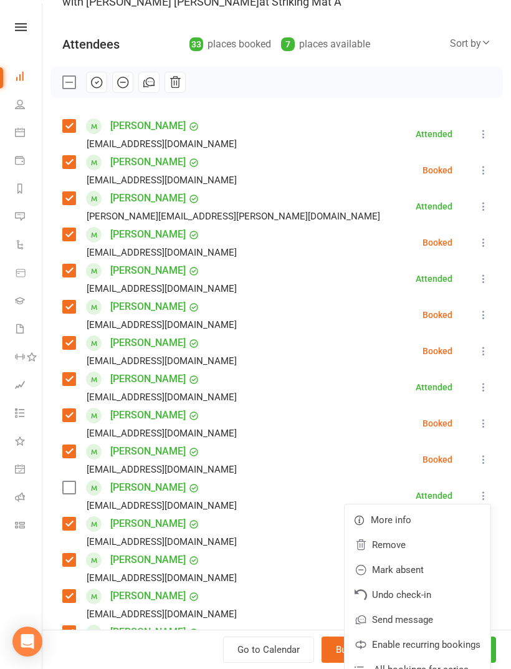
click at [415, 541] on link "Remove" at bounding box center [418, 544] width 146 height 25
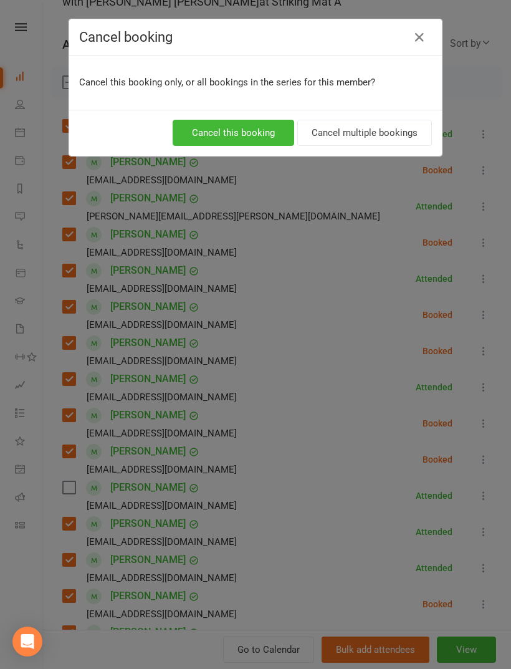
click at [264, 133] on button "Cancel this booking" at bounding box center [234, 133] width 122 height 26
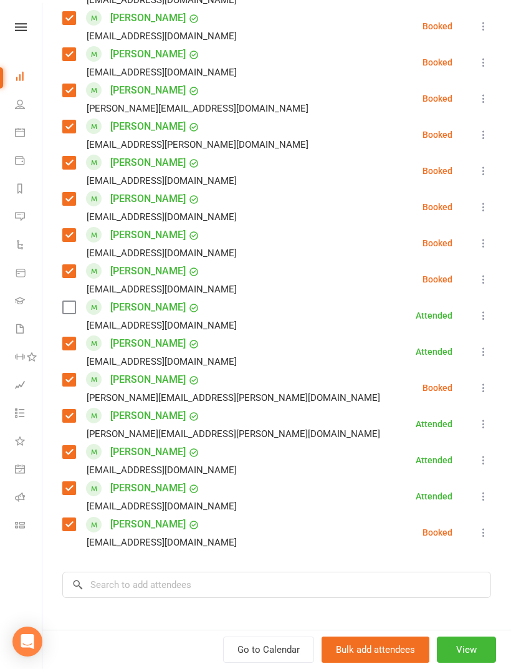
scroll to position [877, 0]
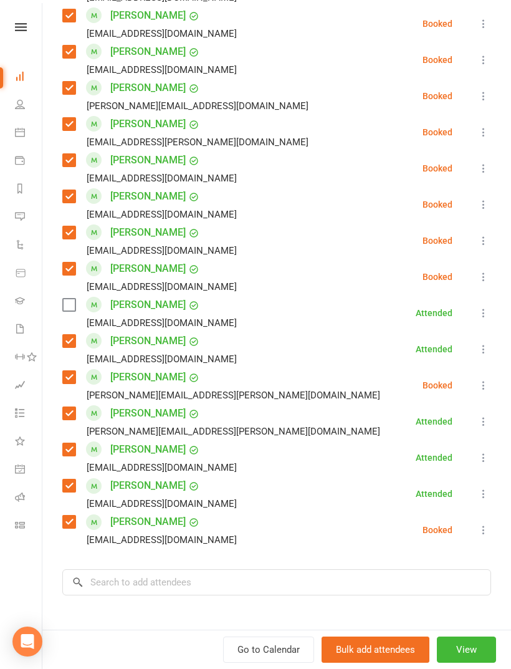
click at [70, 310] on label at bounding box center [68, 305] width 12 height 12
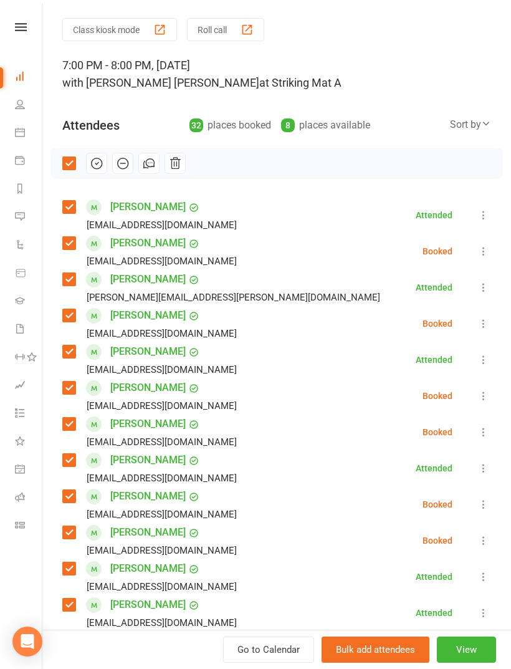
scroll to position [30, 0]
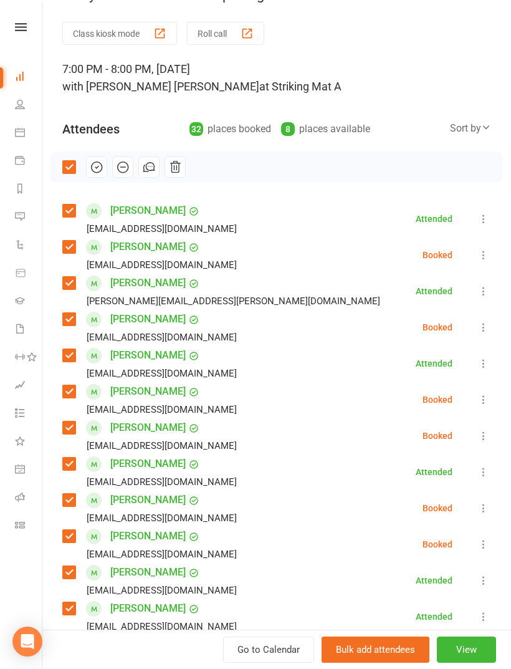
click at [95, 168] on icon "button" at bounding box center [97, 167] width 14 height 14
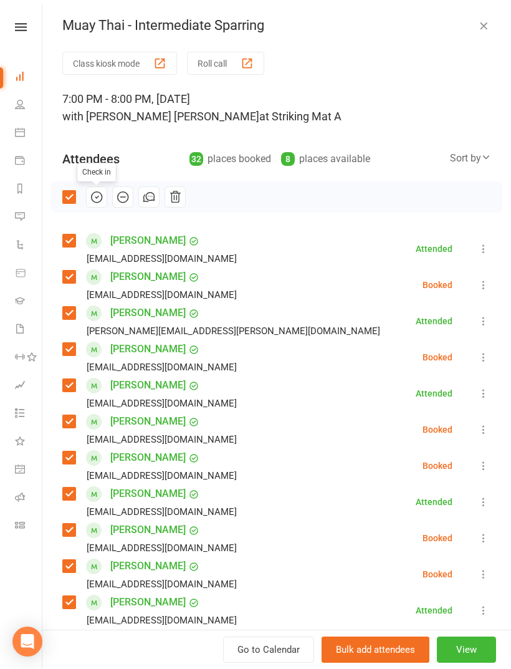
scroll to position [0, 0]
click at [481, 26] on icon "button" at bounding box center [484, 25] width 12 height 12
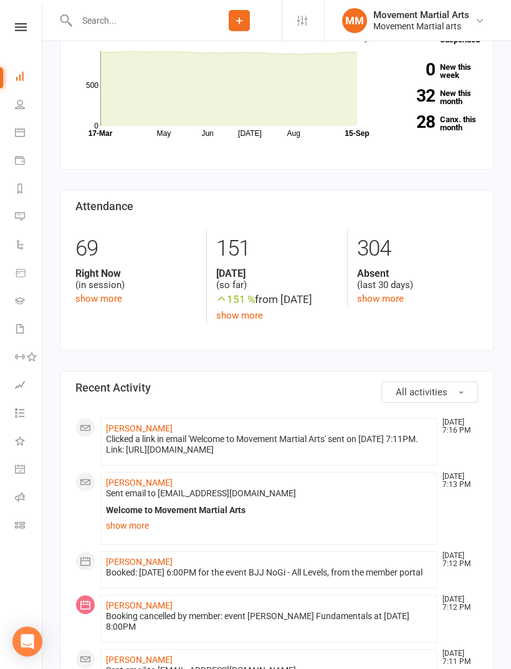
scroll to position [378, 0]
